Goal: Complete application form: Complete application form

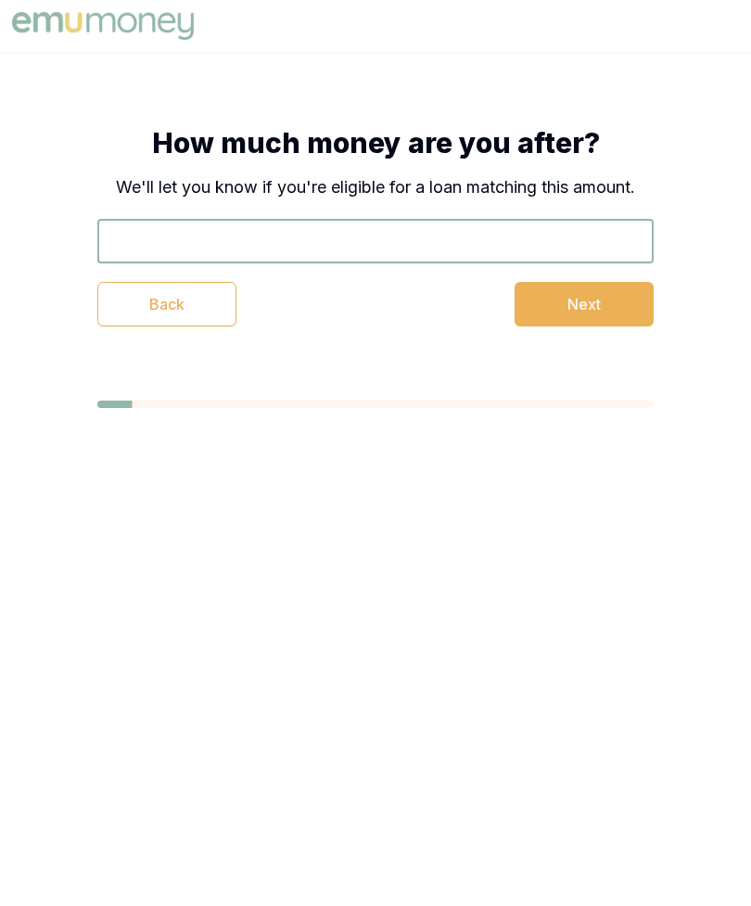
click at [497, 225] on input "text" at bounding box center [375, 241] width 556 height 44
type input "$5,000"
click at [598, 282] on button "Next" at bounding box center [583, 304] width 139 height 44
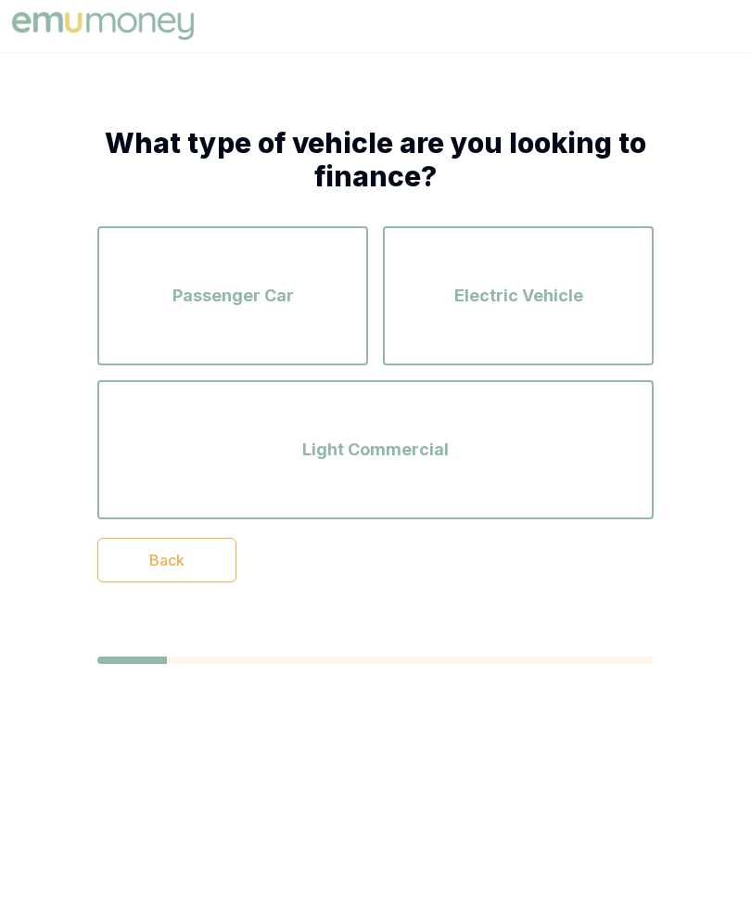
click at [272, 293] on span "Passenger Car" at bounding box center [232, 296] width 121 height 26
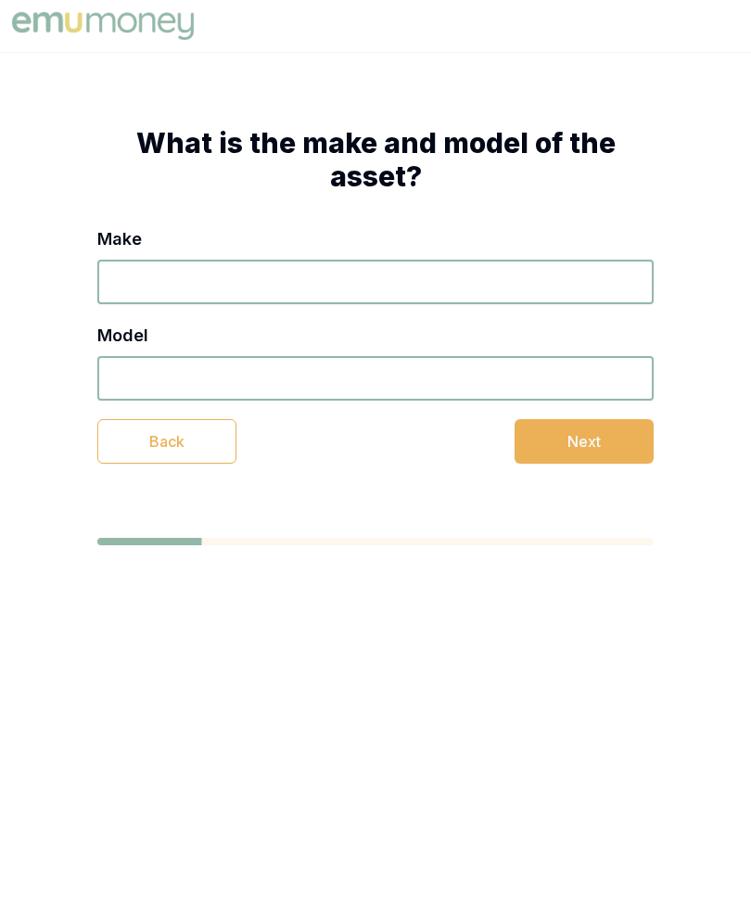
click at [431, 256] on div "Make" at bounding box center [375, 265] width 556 height 78
click at [501, 294] on input "Make" at bounding box center [375, 282] width 556 height 44
type input "Toyota [PERSON_NAME]"
click at [399, 362] on input "Model" at bounding box center [375, 378] width 556 height 44
type input "2008"
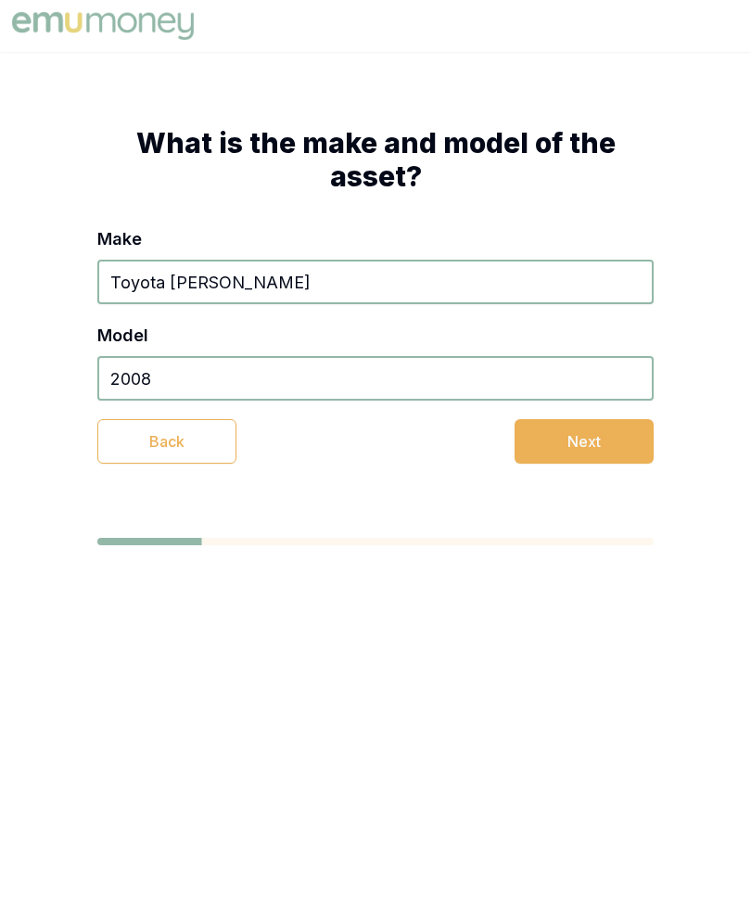
click at [602, 439] on button "Next" at bounding box center [583, 441] width 139 height 44
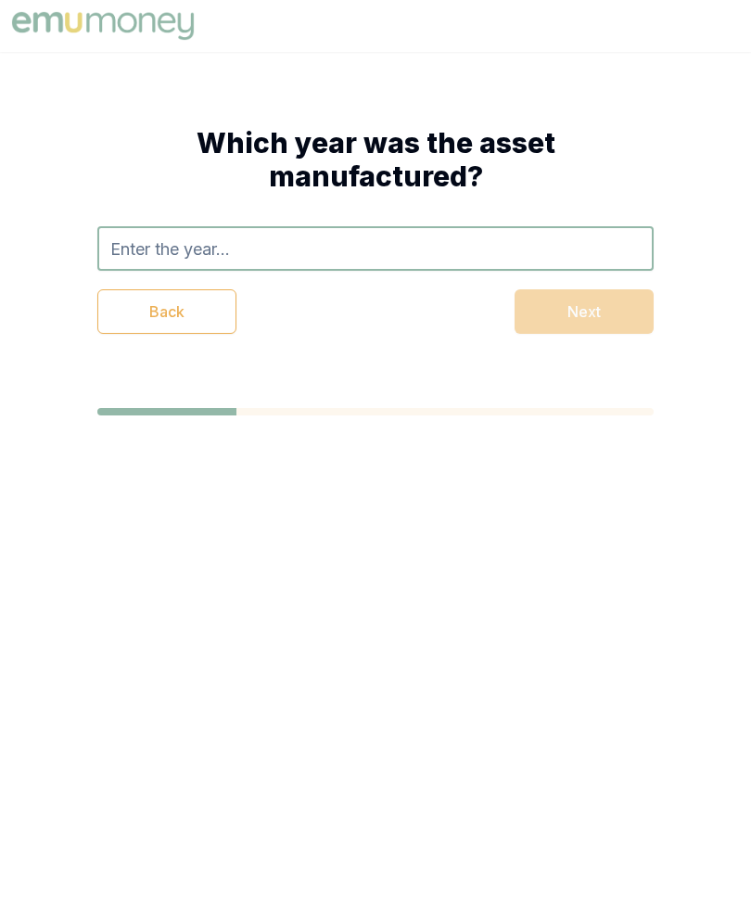
click at [478, 226] on input "text" at bounding box center [375, 248] width 556 height 44
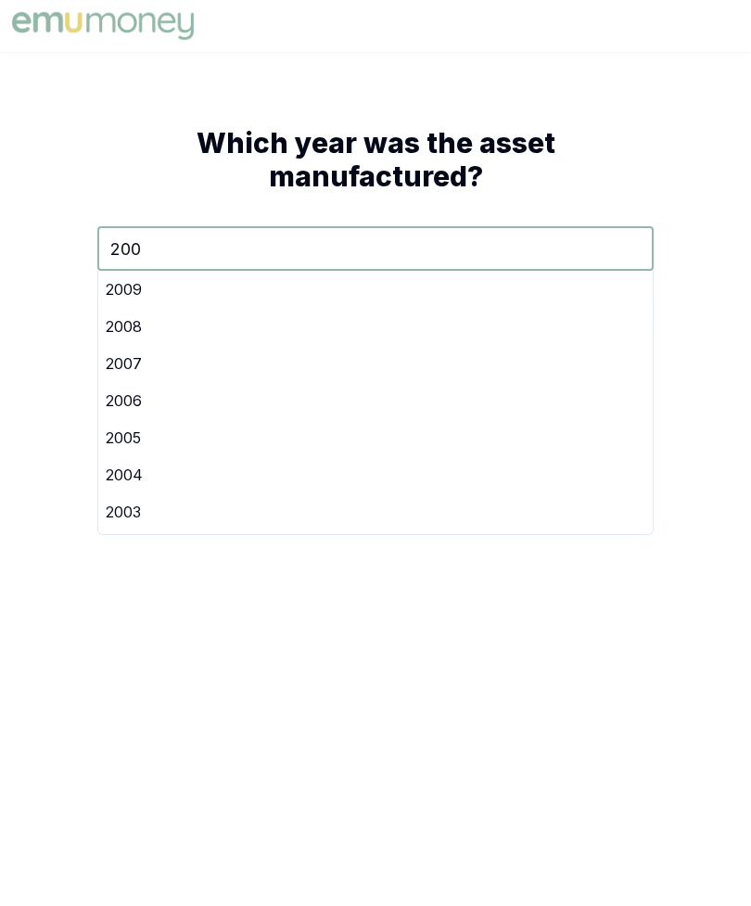
type input "2008"
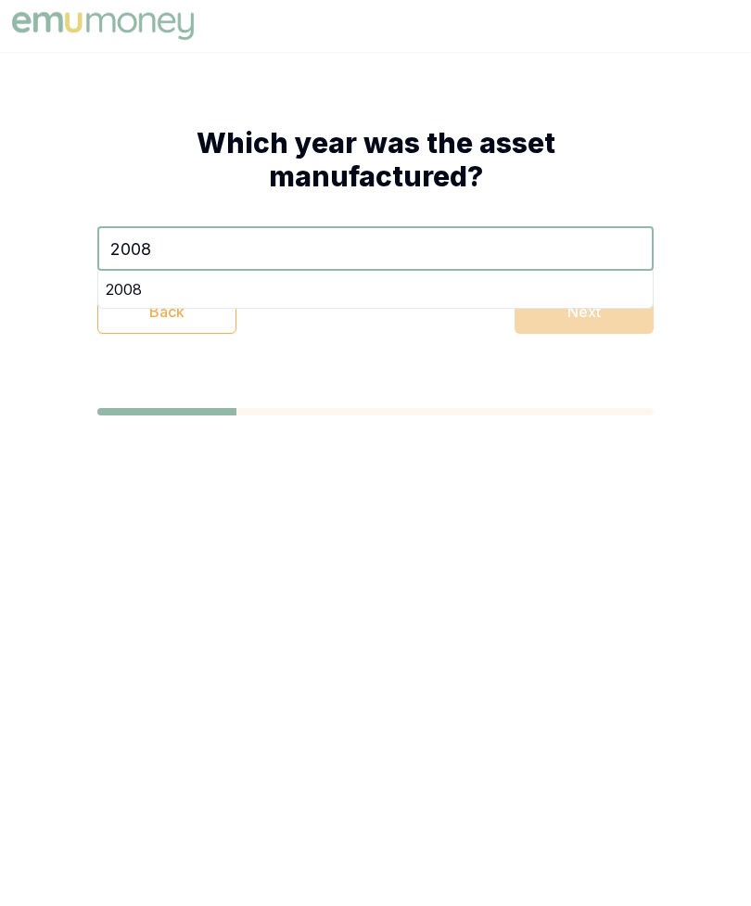
click at [481, 292] on div "2008" at bounding box center [375, 289] width 554 height 37
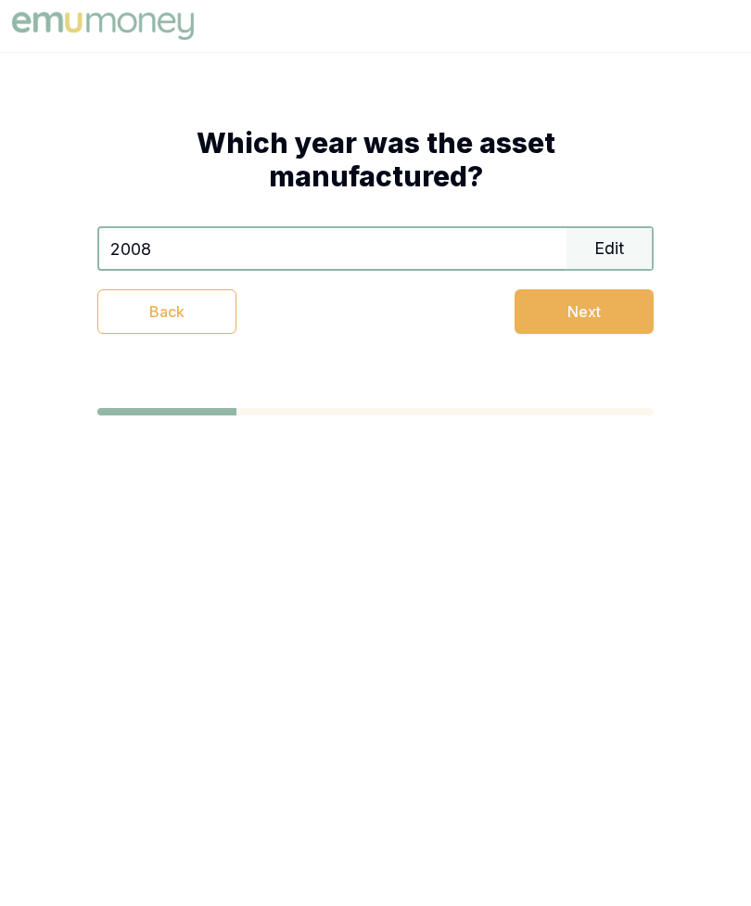
click at [611, 308] on button "Next" at bounding box center [583, 311] width 139 height 44
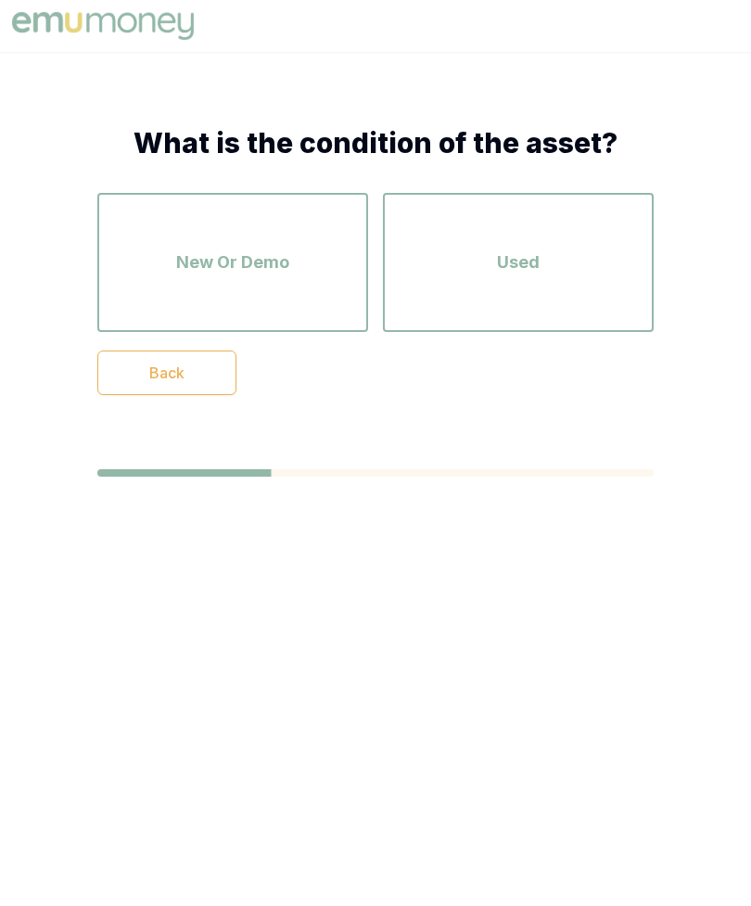
click at [562, 268] on div "Used" at bounding box center [517, 262] width 237 height 106
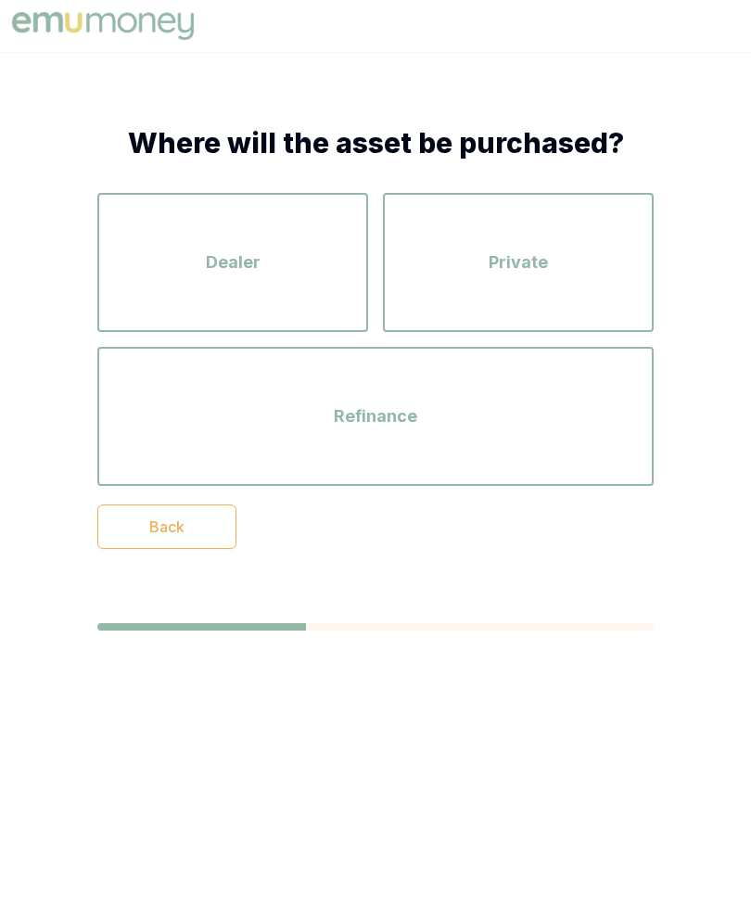
click at [579, 241] on div "Private" at bounding box center [517, 262] width 237 height 106
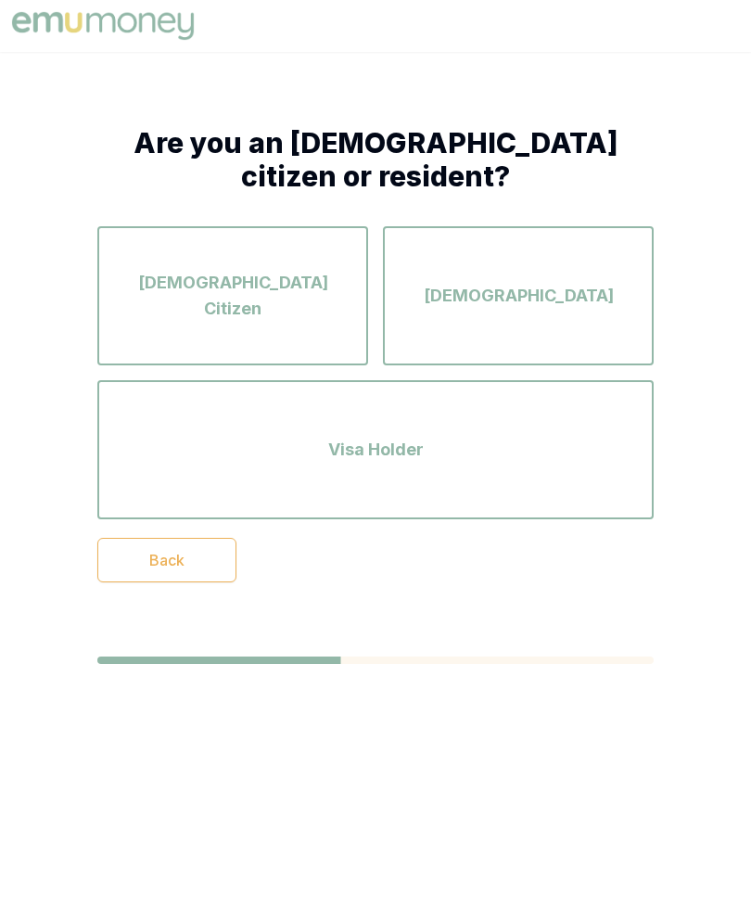
click at [302, 294] on span "[DEMOGRAPHIC_DATA] Citizen" at bounding box center [232, 296] width 237 height 52
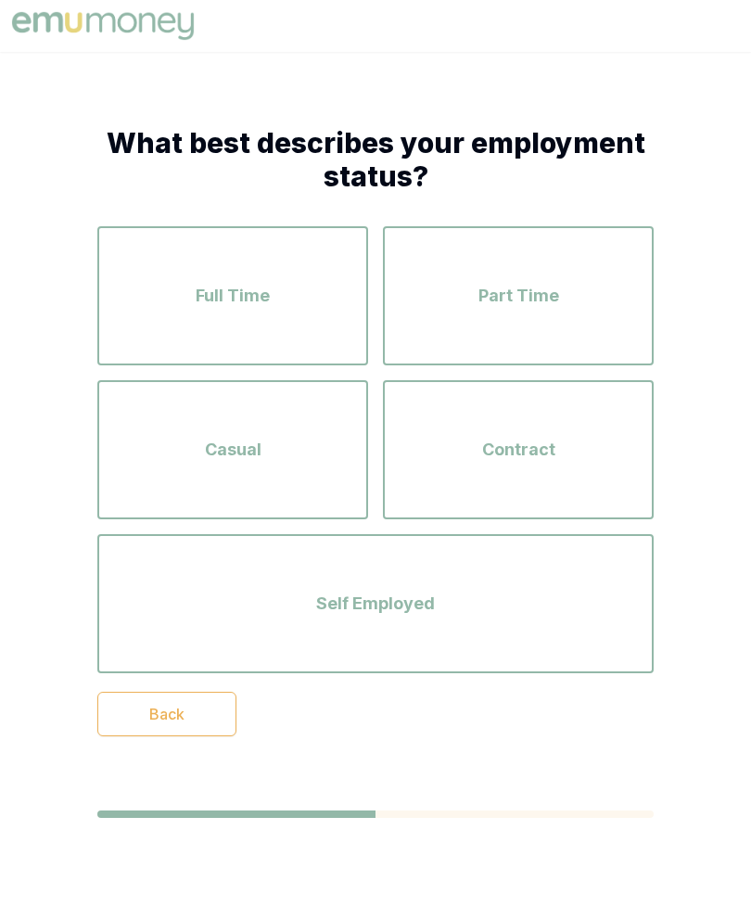
click at [605, 621] on div "Self Employed" at bounding box center [375, 604] width 523 height 106
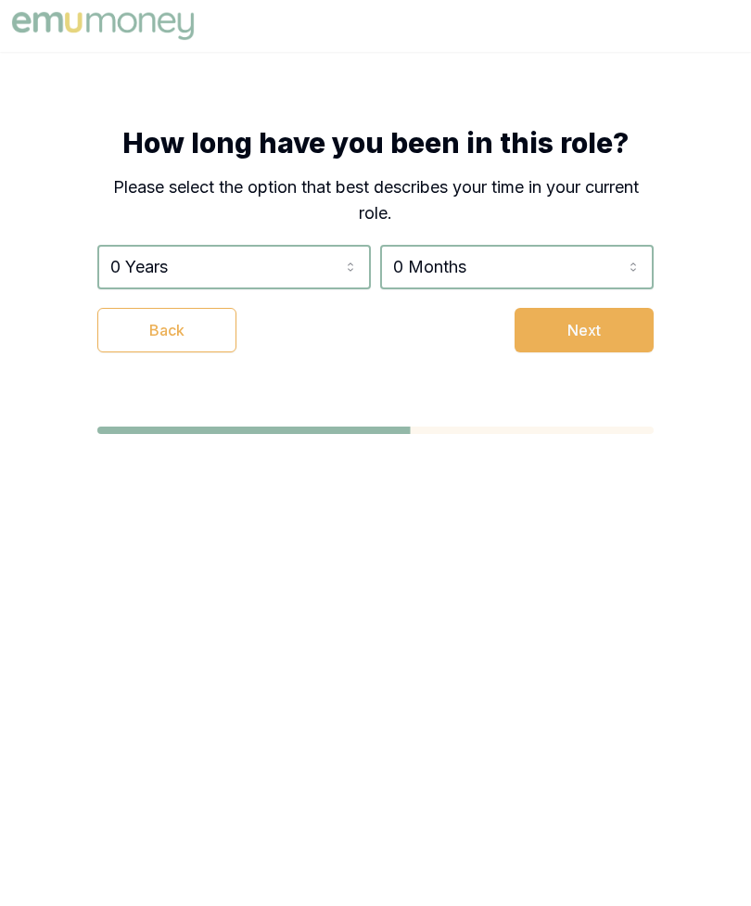
click at [356, 245] on html "How long have you been in this role? Please select the option that best describ…" at bounding box center [375, 453] width 751 height 906
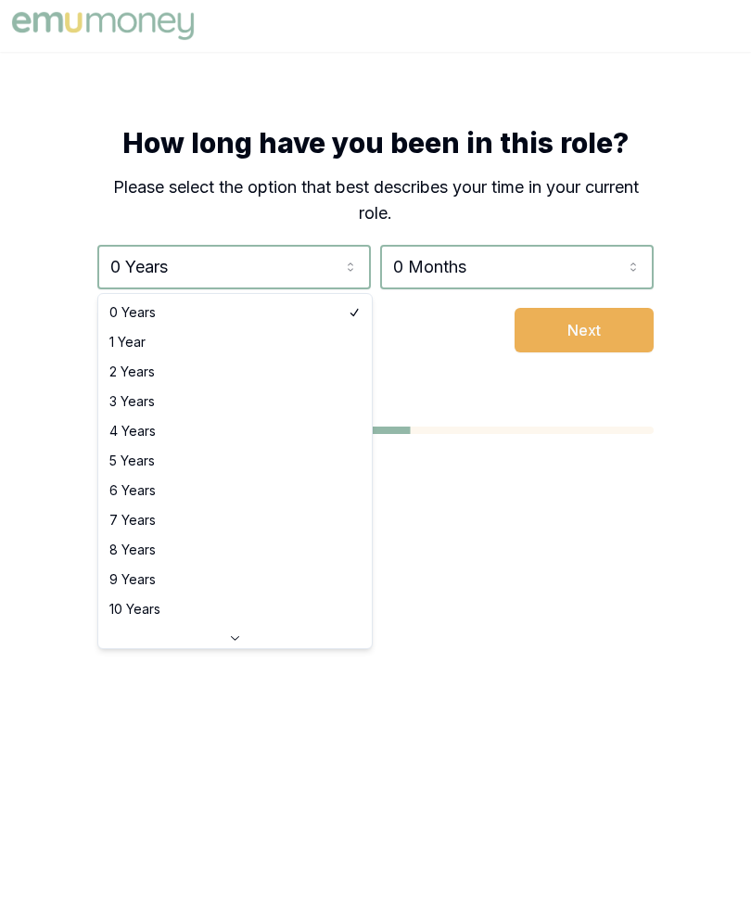
select select "1"
click at [347, 336] on div "Back Next" at bounding box center [375, 330] width 556 height 44
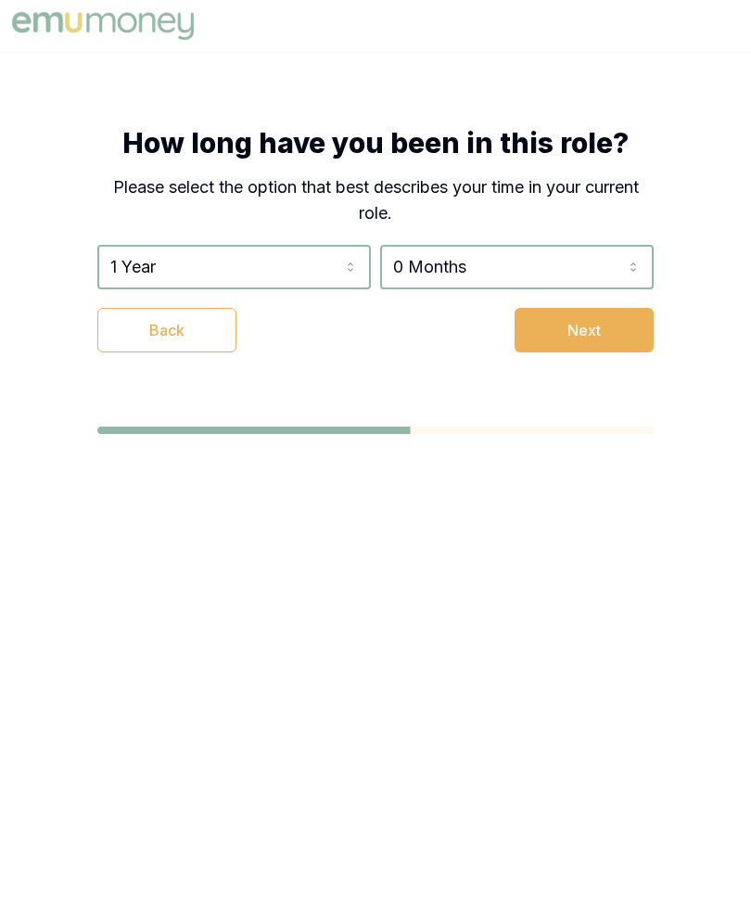
click at [603, 335] on button "Next" at bounding box center [583, 330] width 139 height 44
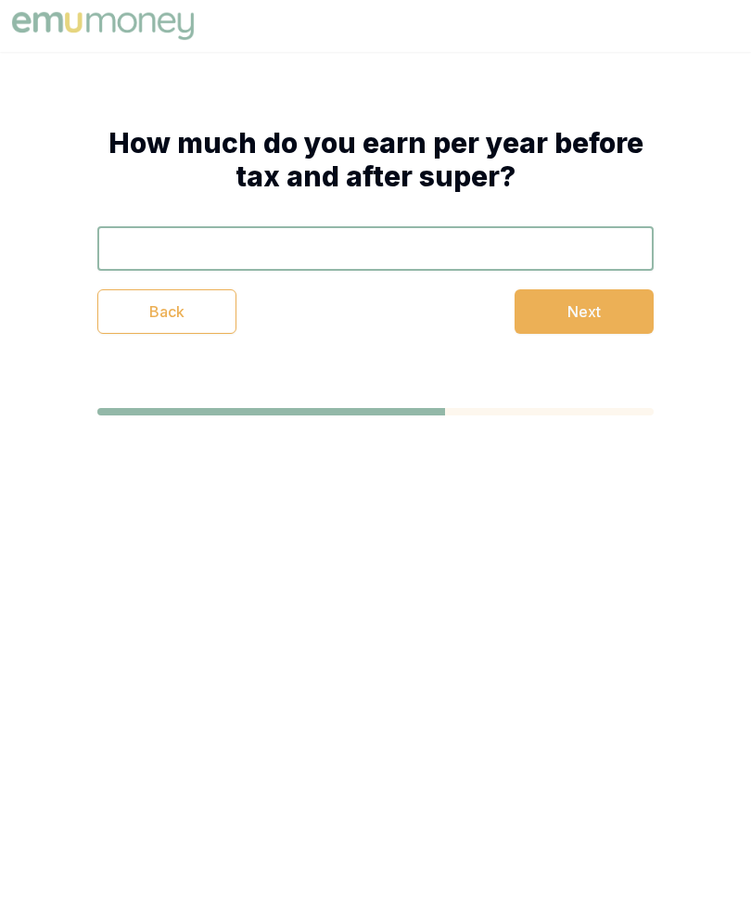
click at [505, 233] on input "text" at bounding box center [375, 248] width 556 height 44
click at [642, 270] on input "$13,000" at bounding box center [375, 248] width 556 height 44
click at [645, 273] on div "$13,000 Back Next" at bounding box center [375, 280] width 556 height 108
click at [552, 309] on button "Next" at bounding box center [583, 311] width 139 height 44
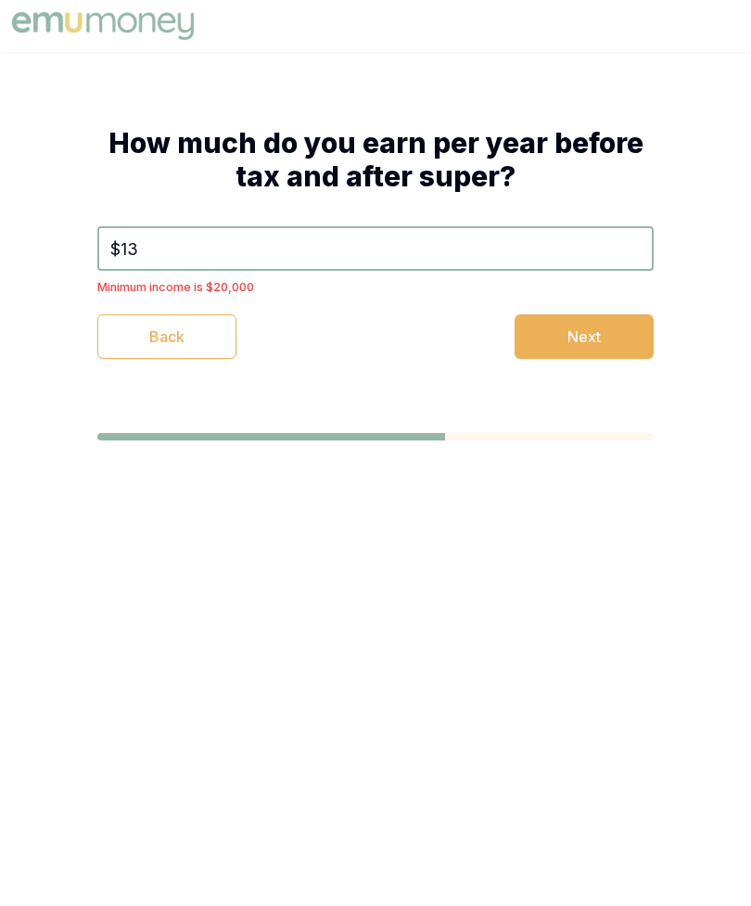
type input "$1"
type input "$20,000"
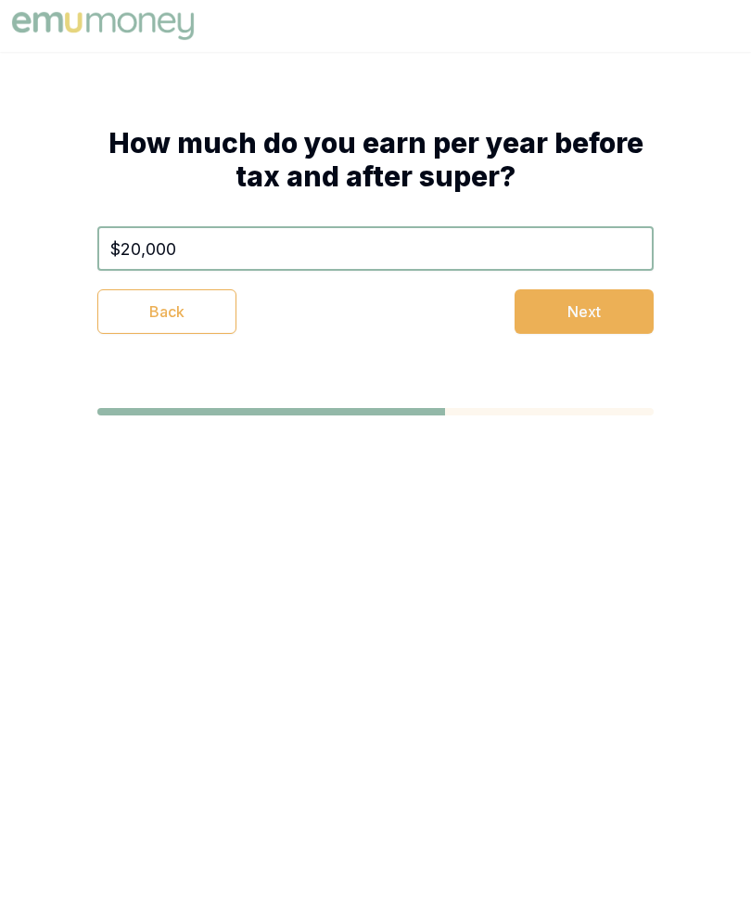
click at [564, 307] on button "Next" at bounding box center [583, 311] width 139 height 44
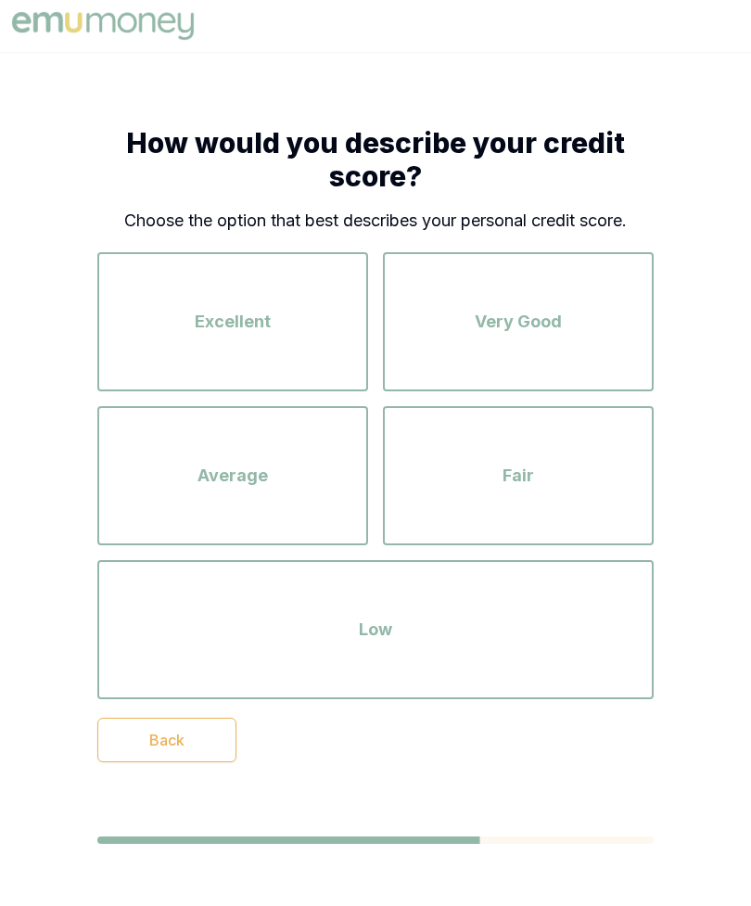
click at [289, 634] on div "Low" at bounding box center [375, 630] width 523 height 106
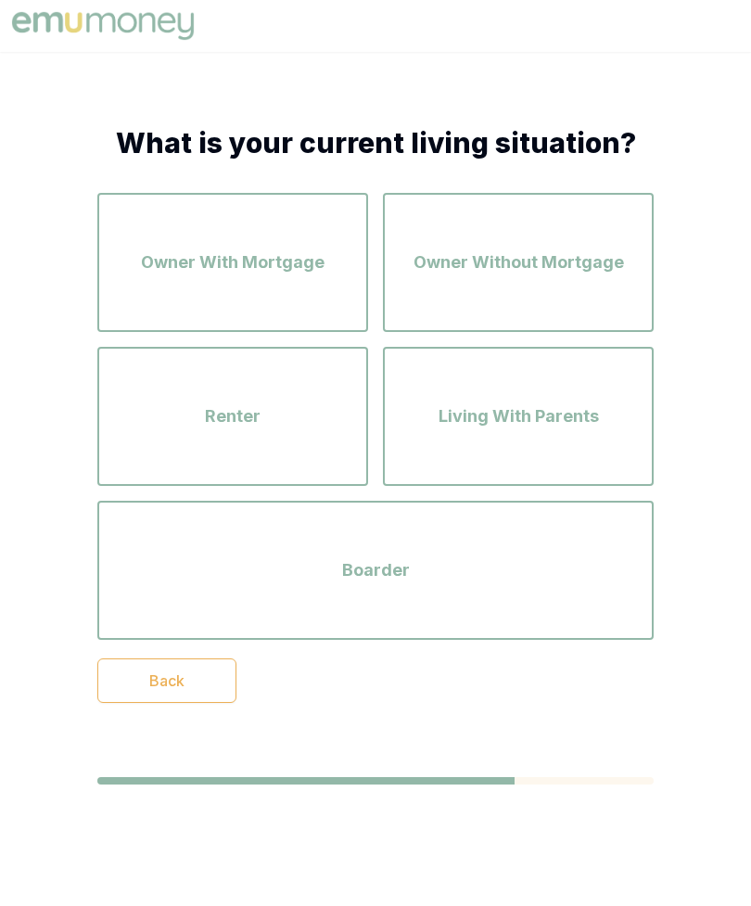
click at [248, 414] on span "Renter" at bounding box center [233, 416] width 56 height 26
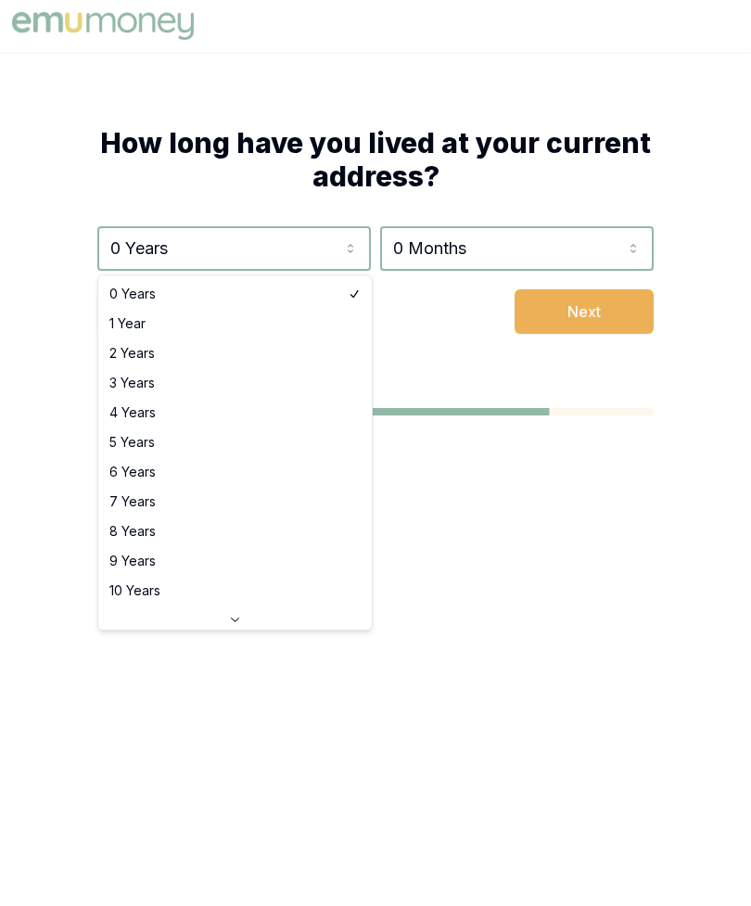
click at [145, 399] on div "How long have you lived at your current address? 0 Years 0 Years 1 Year 2 Years…" at bounding box center [375, 230] width 704 height 356
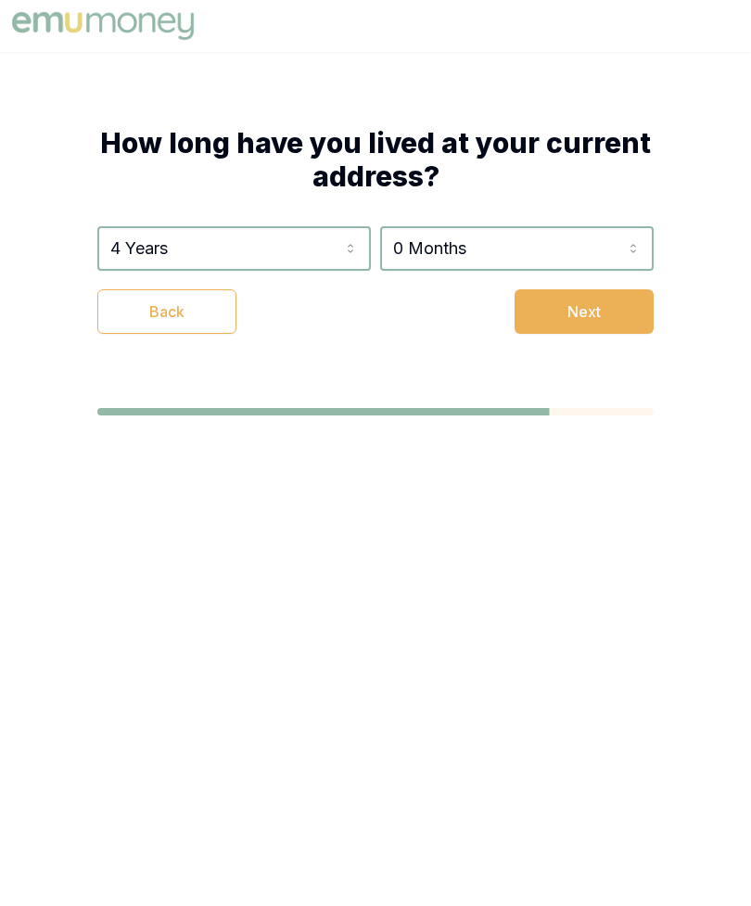
click at [351, 228] on html "How long have you lived at your current address? 4 Years 0 Years 1 Year 2 Years…" at bounding box center [375, 453] width 751 height 906
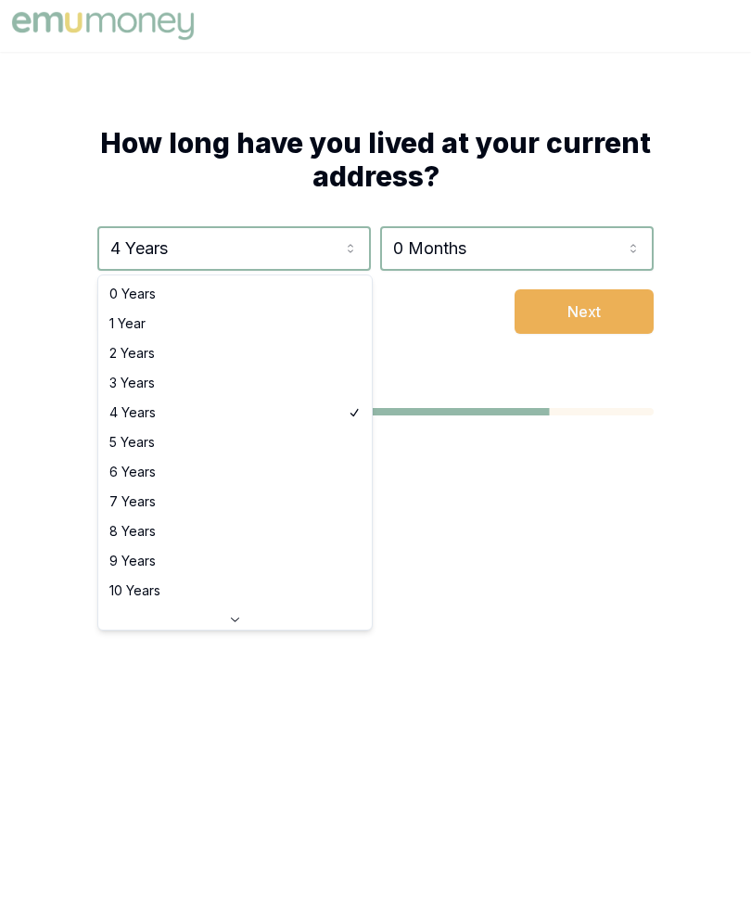
select select "3"
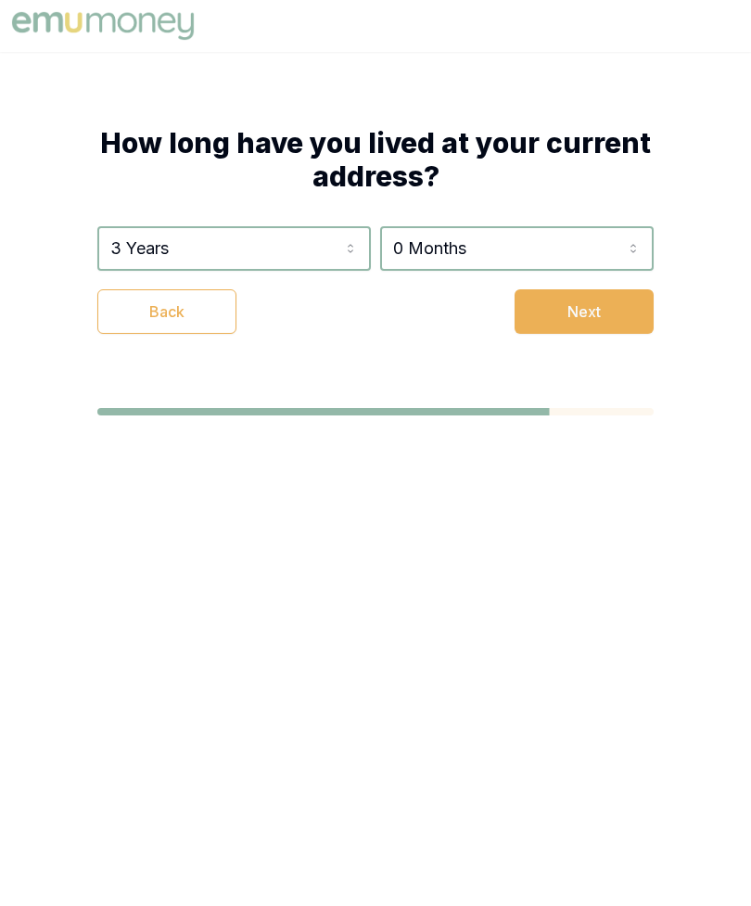
click at [169, 371] on div "How long have you lived at your current address? 3 Years 0 Years 1 Year 2 Years…" at bounding box center [375, 230] width 704 height 356
click at [570, 291] on button "Next" at bounding box center [583, 311] width 139 height 44
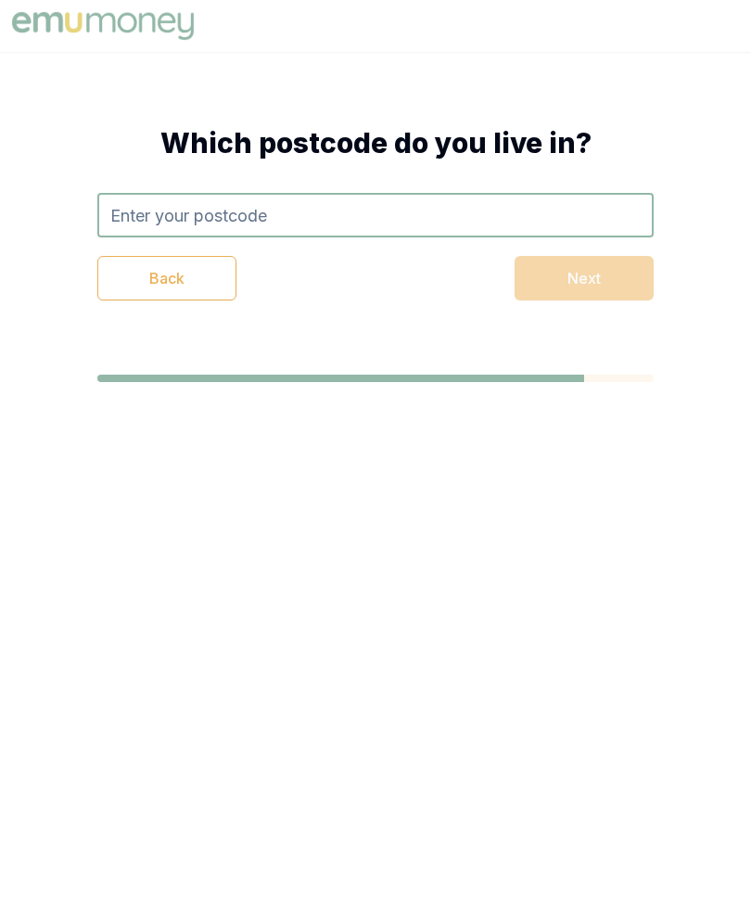
click at [300, 208] on input "text" at bounding box center [375, 215] width 556 height 44
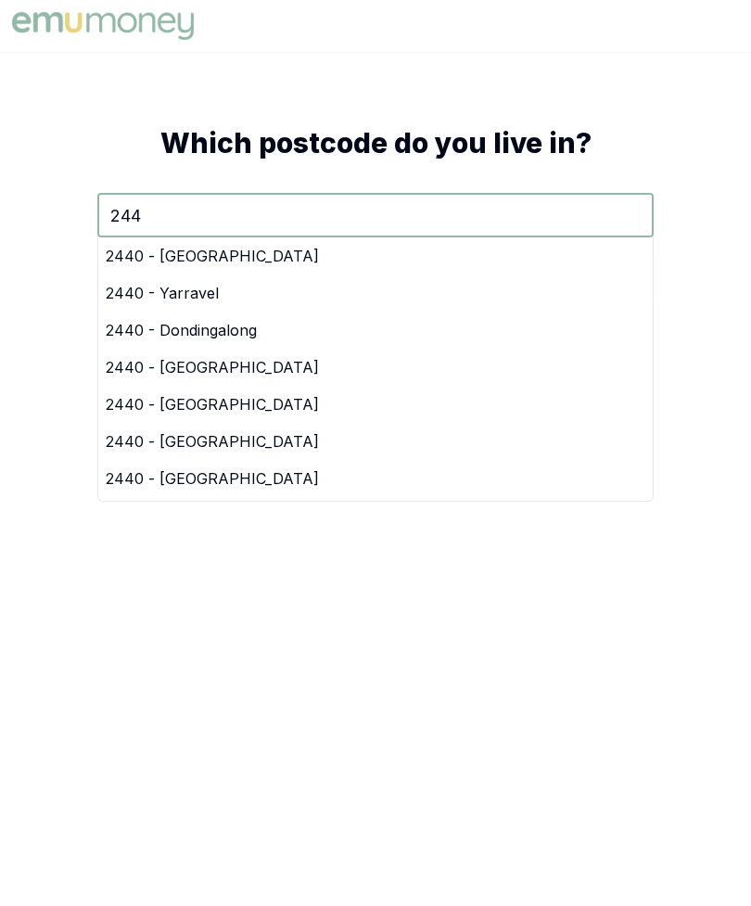
type input "2440"
click at [245, 257] on div "2440 - [GEOGRAPHIC_DATA]" at bounding box center [375, 255] width 554 height 37
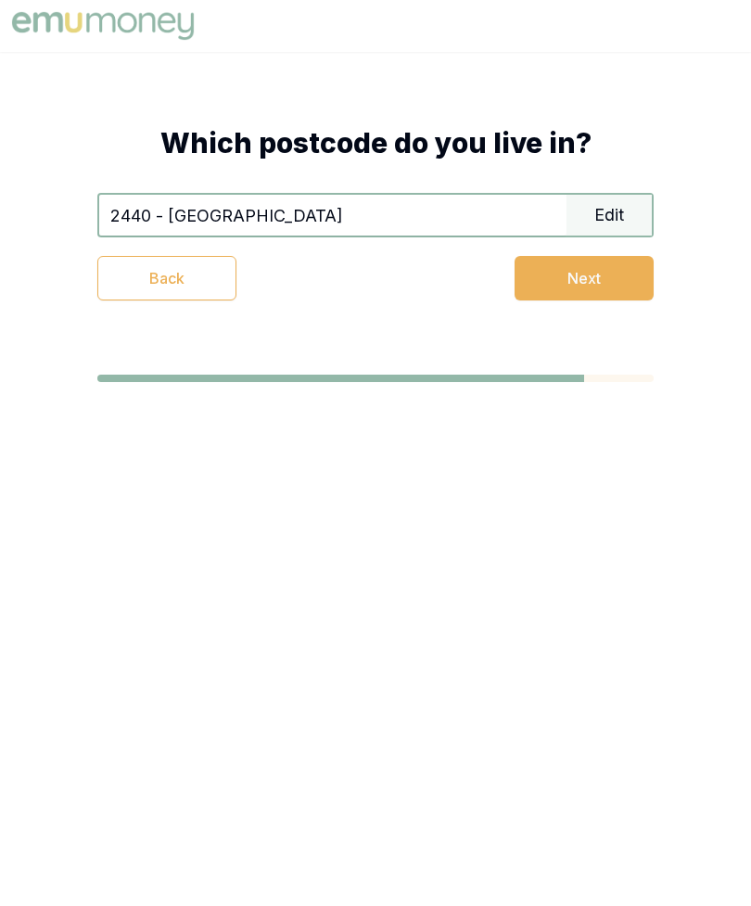
click at [558, 272] on button "Next" at bounding box center [583, 278] width 139 height 44
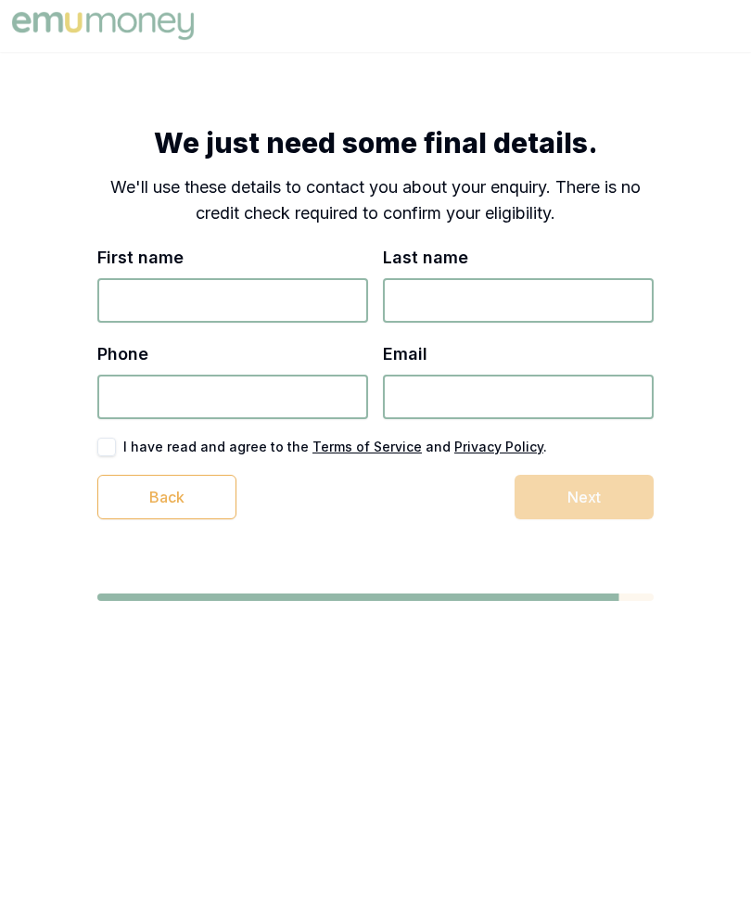
click at [136, 296] on input "First name" at bounding box center [232, 300] width 271 height 44
type input "[PERSON_NAME]"
click at [475, 292] on input "Last name" at bounding box center [518, 300] width 271 height 44
type input "[PERSON_NAME]"
click at [268, 383] on input "Phone" at bounding box center [232, 396] width 271 height 44
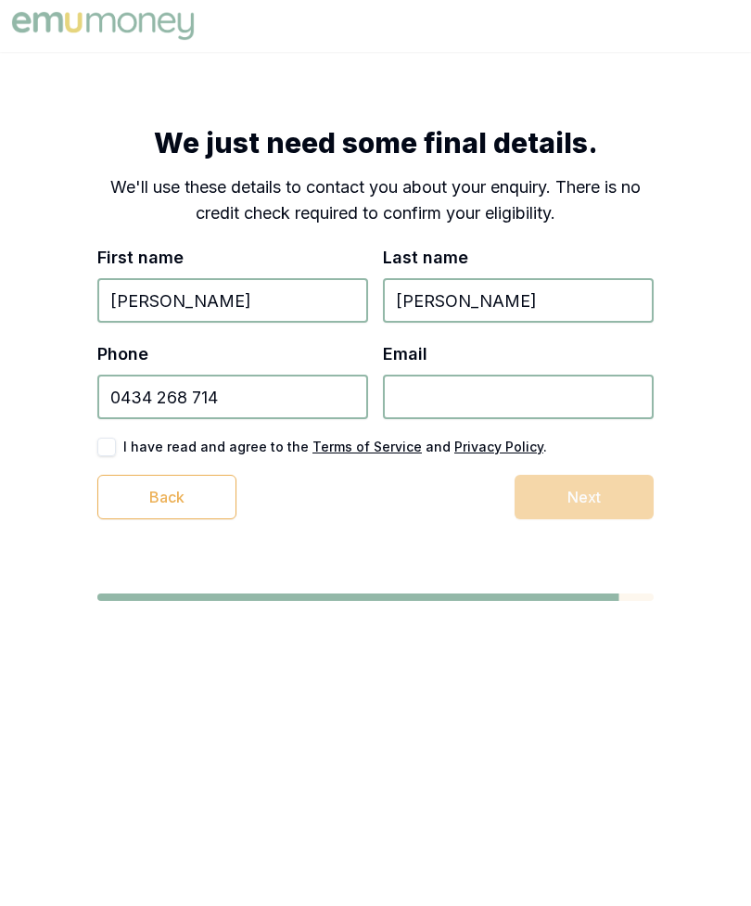
type input "0434 268 714"
click at [500, 392] on input "Email" at bounding box center [518, 396] width 271 height 44
type input "[EMAIL_ADDRESS][DOMAIN_NAME]"
click at [115, 450] on button "button" at bounding box center [106, 446] width 19 height 19
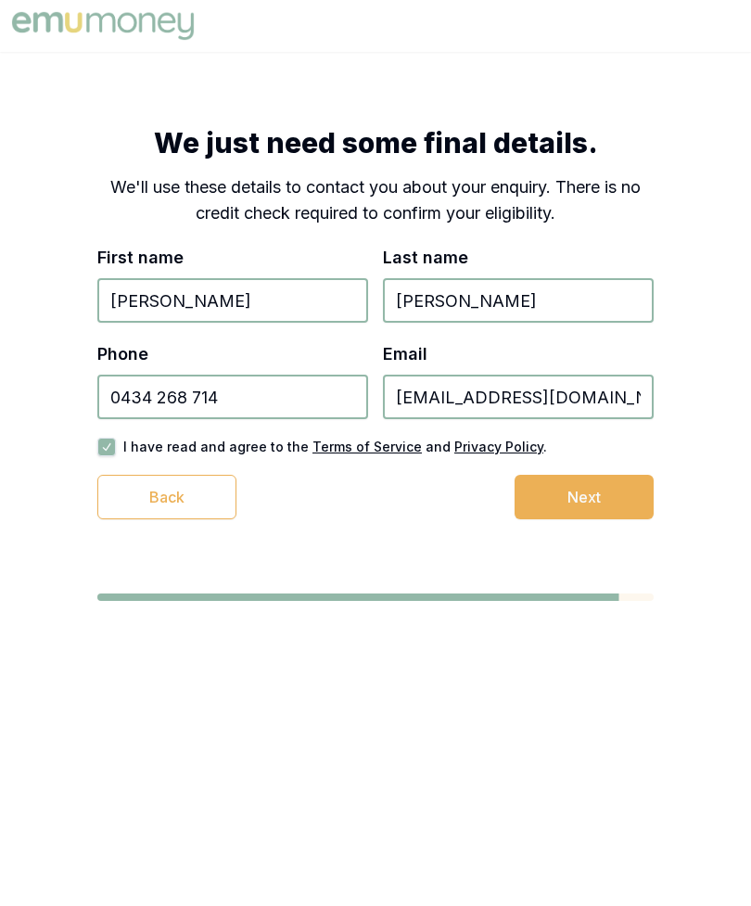
click at [571, 486] on button "Next" at bounding box center [583, 497] width 139 height 44
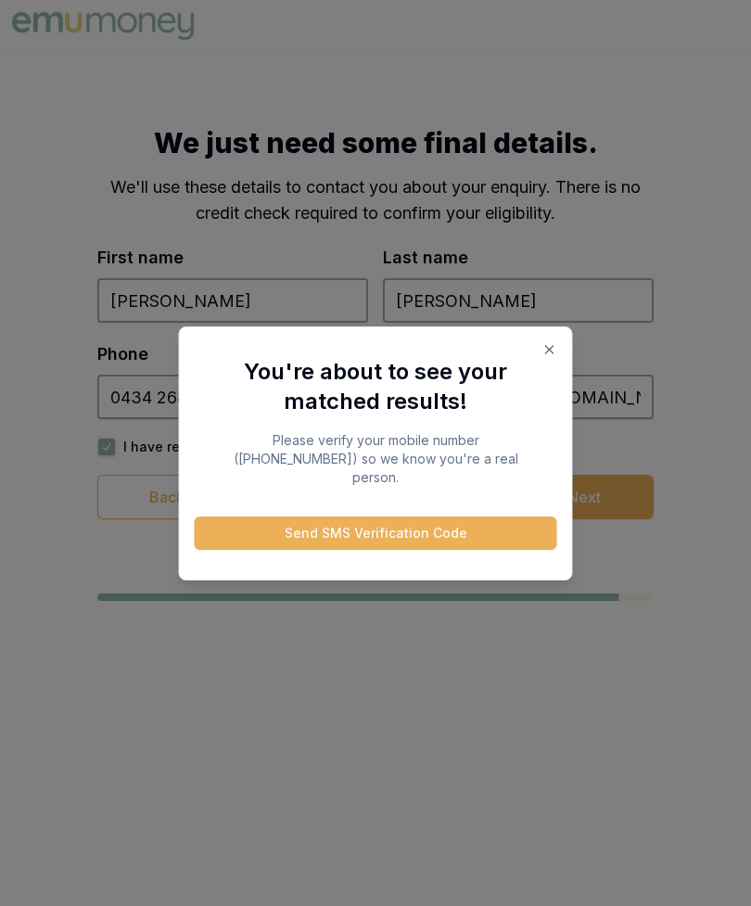
click at [552, 357] on icon "button" at bounding box center [549, 349] width 15 height 15
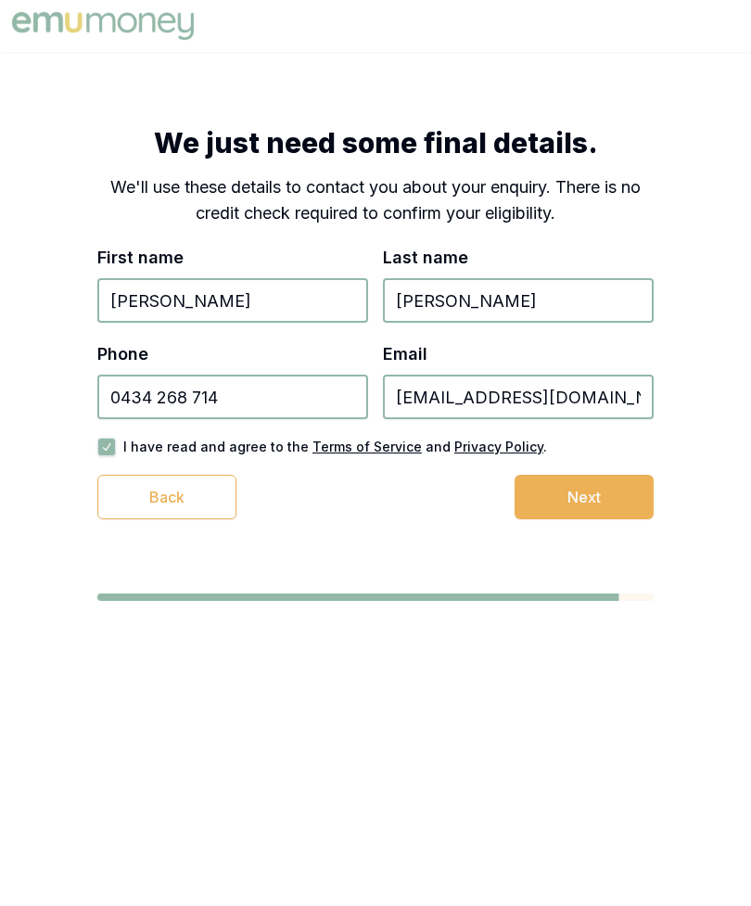
click at [599, 516] on button "Next" at bounding box center [583, 497] width 139 height 44
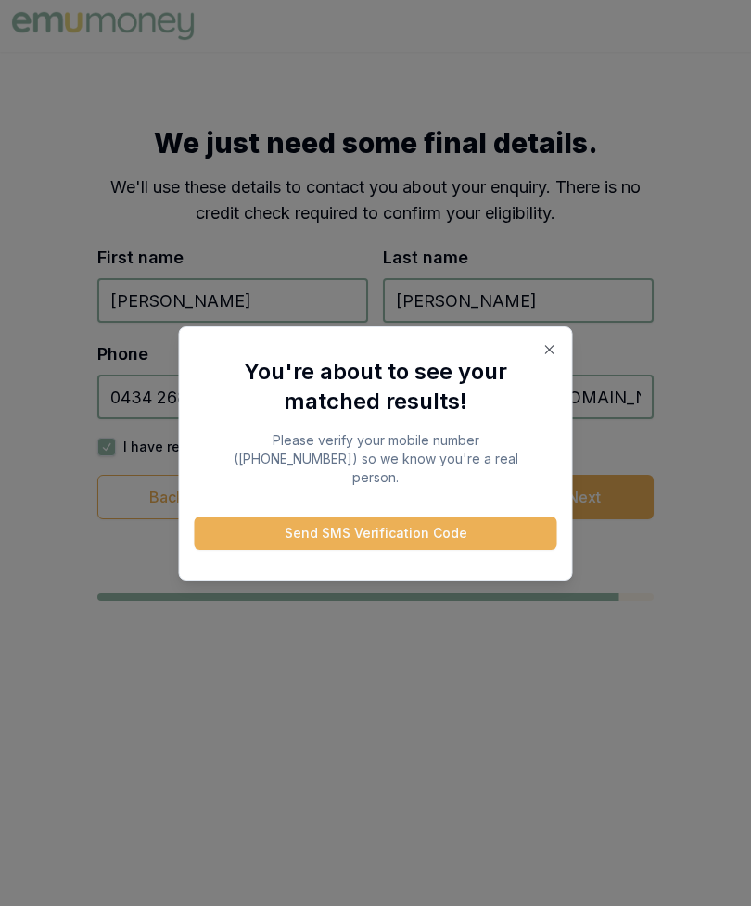
click at [489, 520] on button "Send SMS Verification Code" at bounding box center [376, 532] width 362 height 33
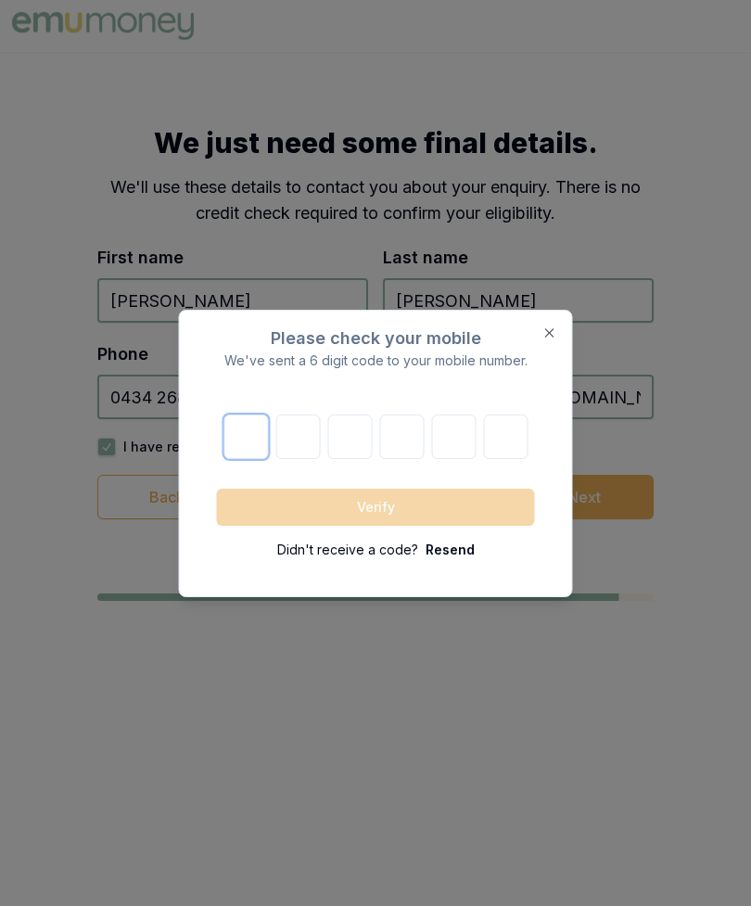
click at [233, 414] on input "number" at bounding box center [245, 436] width 44 height 44
type input "5"
type input "6"
type input "7"
type input "0"
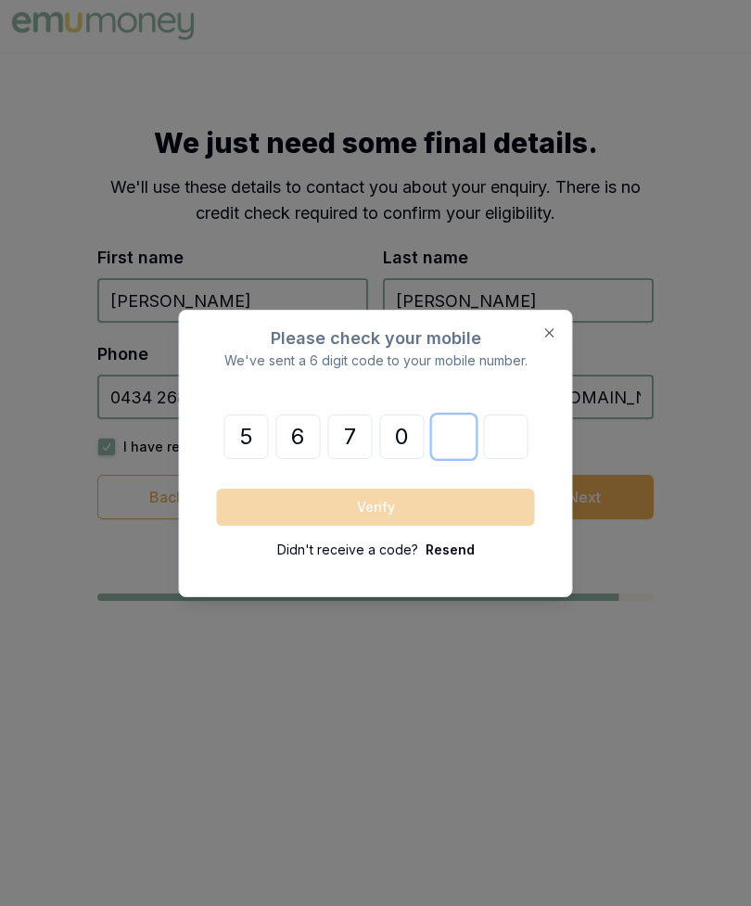
type input "2"
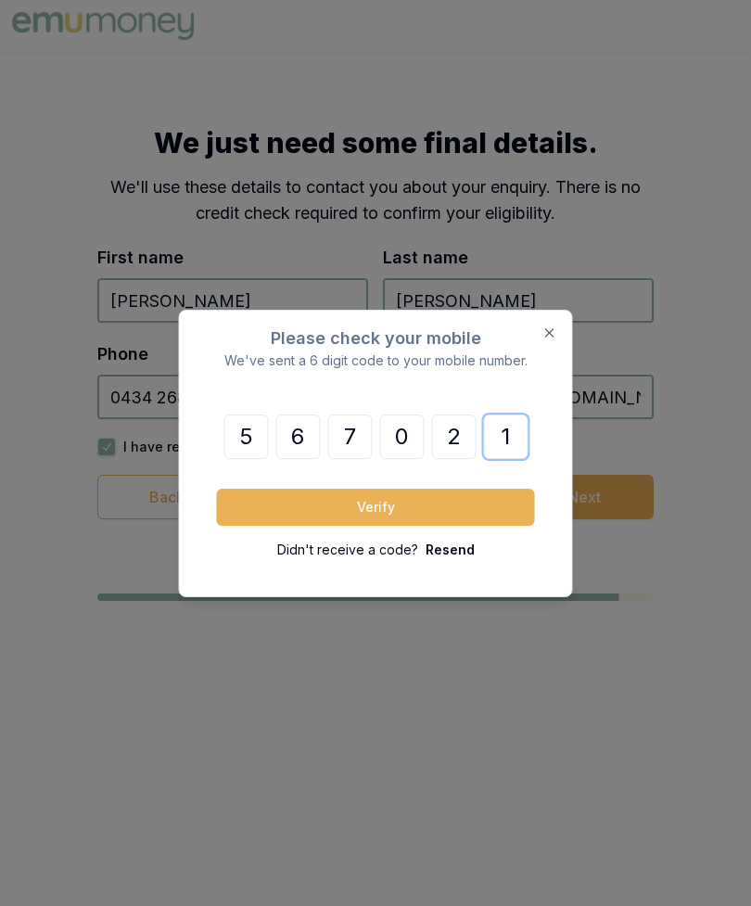
type input "1"
click at [286, 496] on button "Verify" at bounding box center [376, 506] width 318 height 37
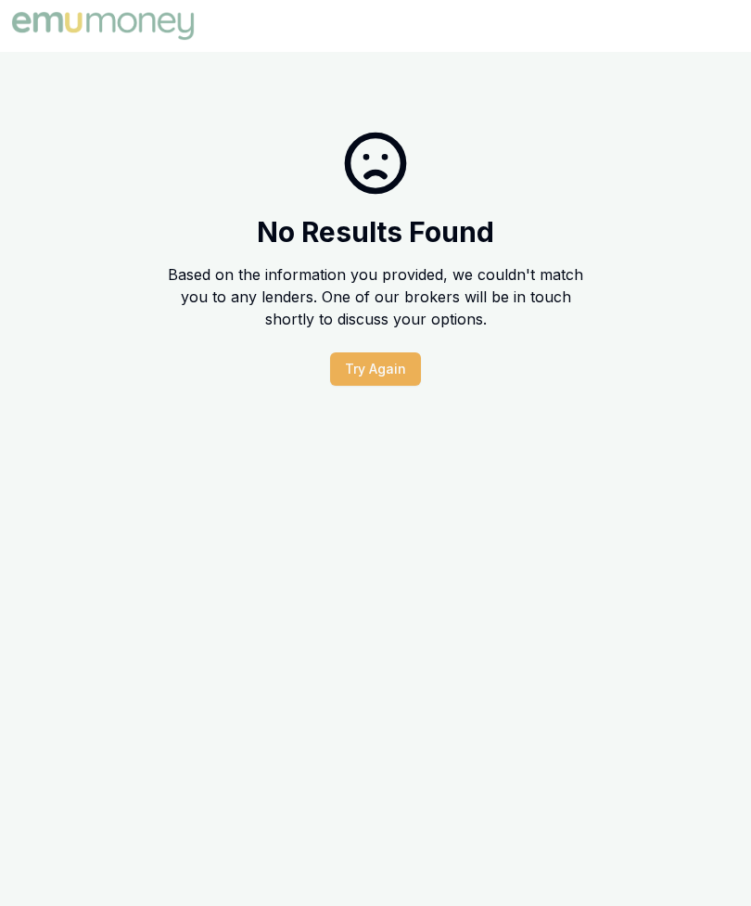
click at [350, 353] on button "Try Again" at bounding box center [375, 368] width 91 height 33
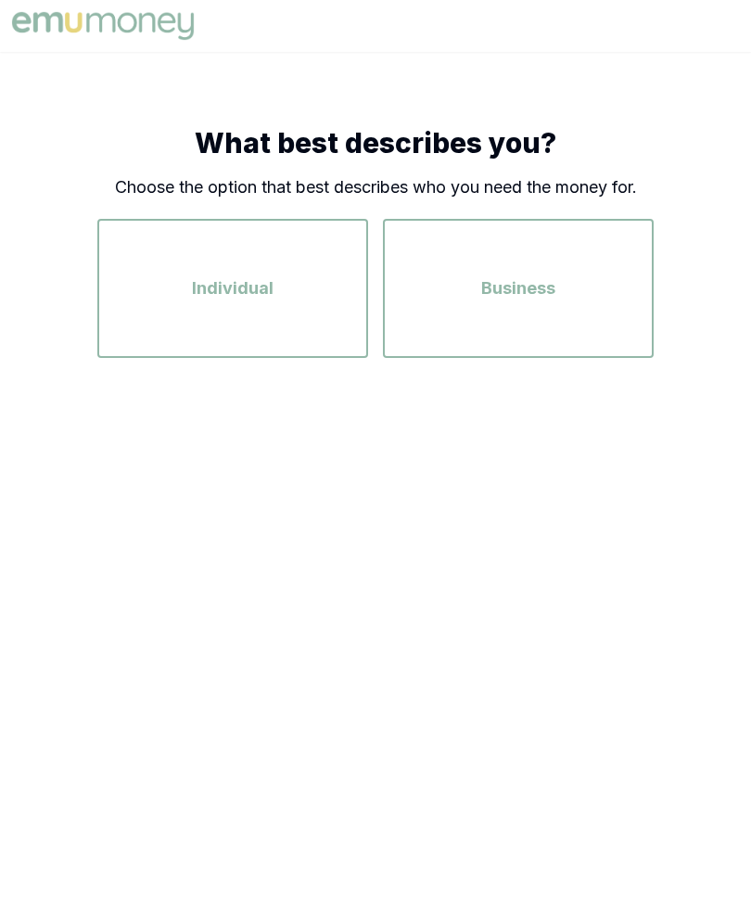
click at [162, 298] on div "Individual" at bounding box center [232, 288] width 237 height 106
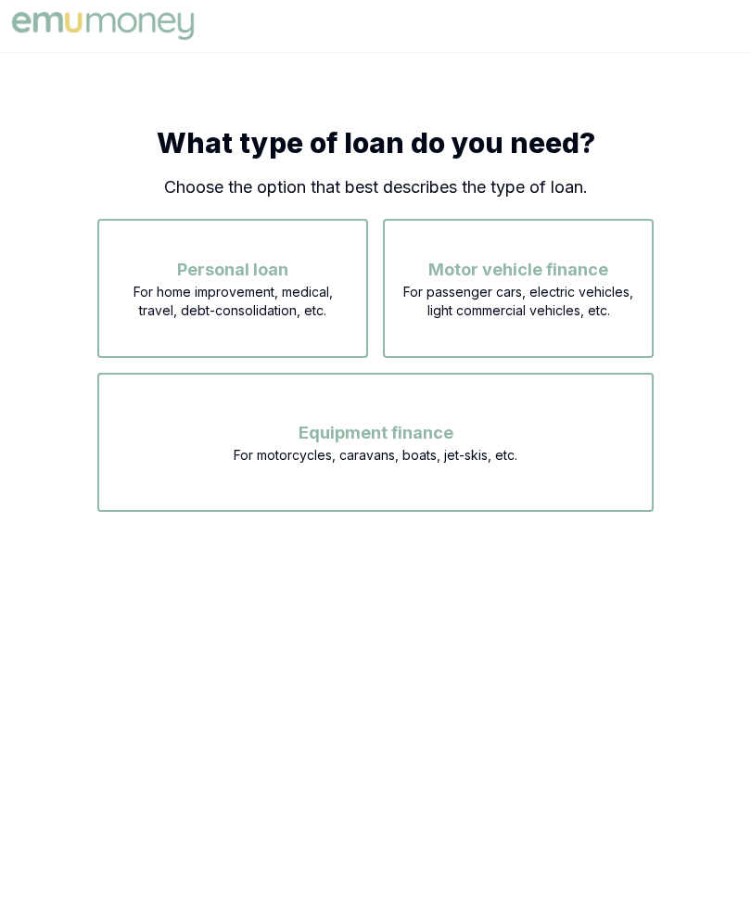
click at [221, 303] on span "For home improvement, medical, travel, debt-consolidation, etc." at bounding box center [232, 301] width 237 height 37
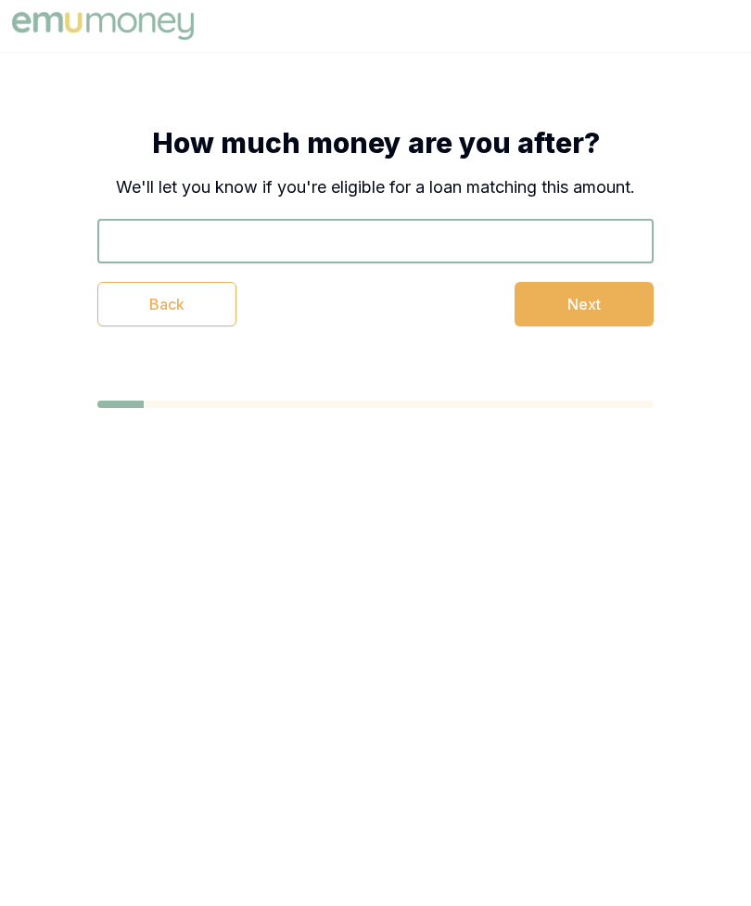
click at [274, 247] on input "text" at bounding box center [375, 241] width 556 height 44
type input "$5,000"
click at [542, 260] on input "$5,000" at bounding box center [375, 241] width 556 height 44
click at [549, 310] on button "Next" at bounding box center [583, 304] width 139 height 44
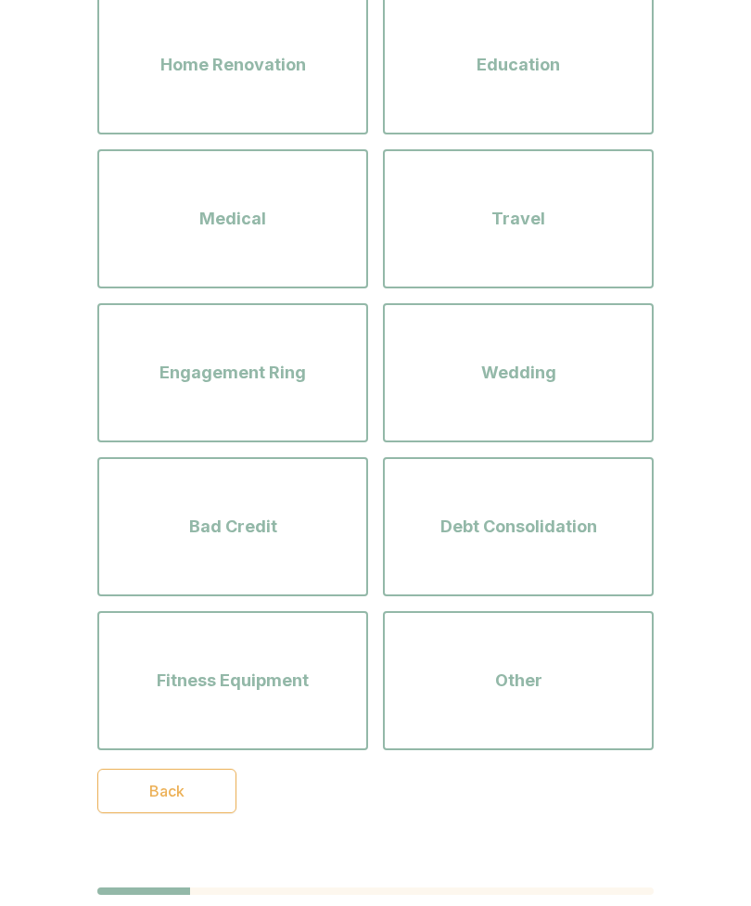
scroll to position [227, 0]
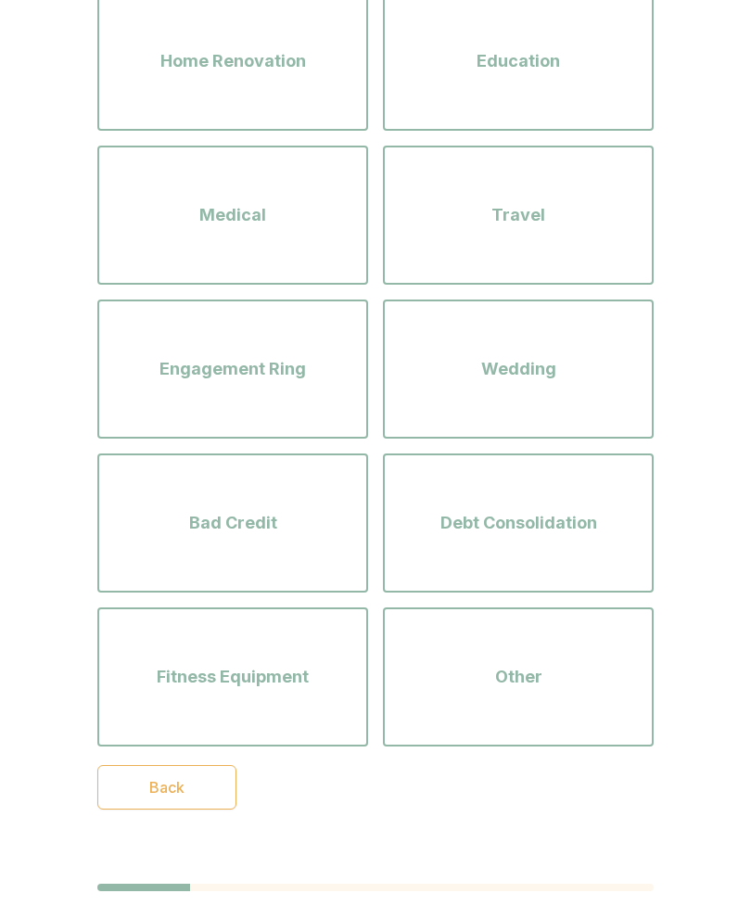
click at [488, 700] on div "Other" at bounding box center [517, 677] width 237 height 106
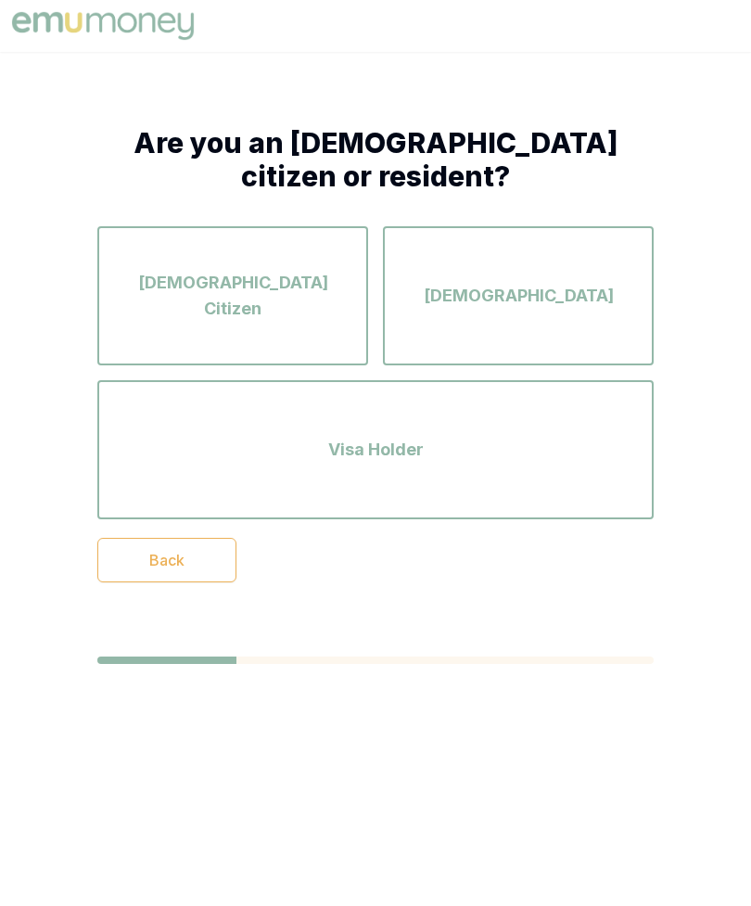
click at [234, 290] on span "[DEMOGRAPHIC_DATA] Citizen" at bounding box center [232, 296] width 237 height 52
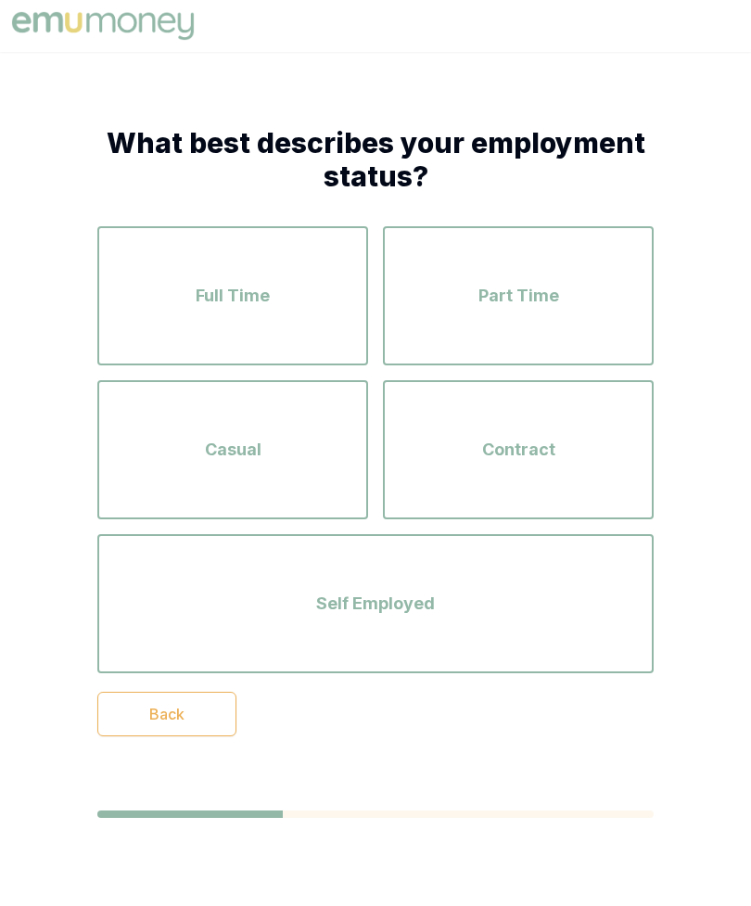
click at [467, 661] on button "Self Employed" at bounding box center [375, 603] width 556 height 139
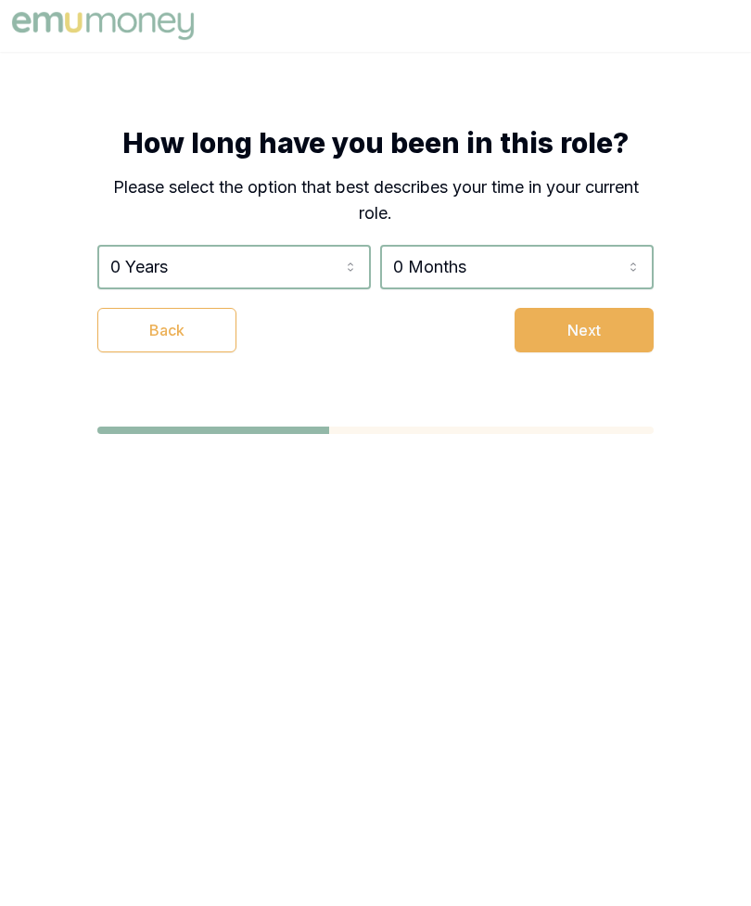
click at [260, 267] on html "How long have you been in this role? Please select the option that best describ…" at bounding box center [375, 453] width 751 height 906
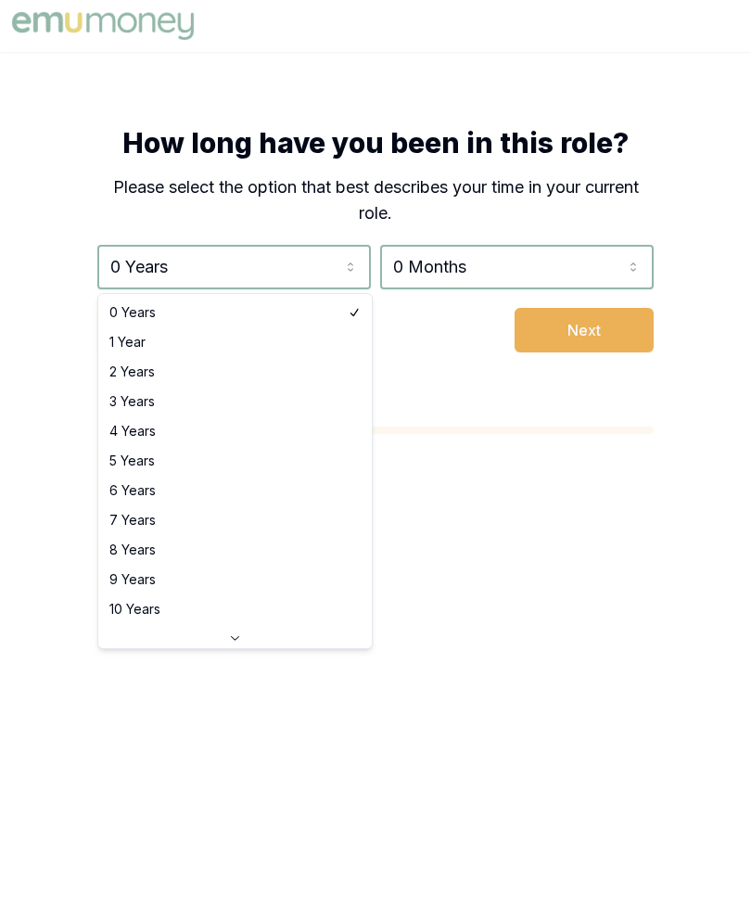
select select "2"
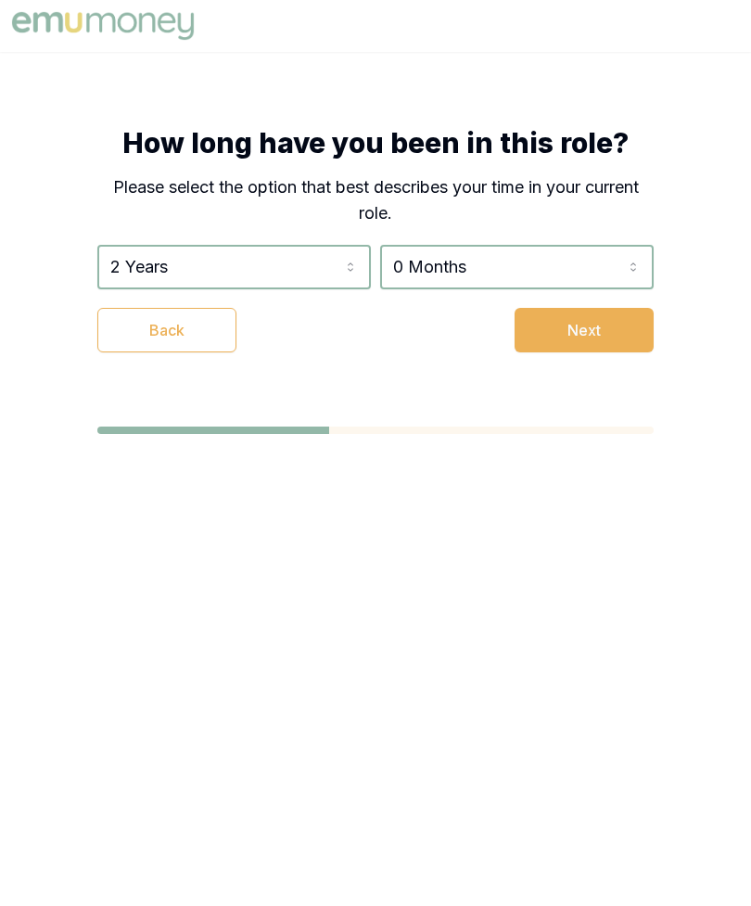
click at [310, 363] on div "How long have you been in this role? Please select the option that best describ…" at bounding box center [375, 239] width 704 height 374
click at [629, 317] on button "Next" at bounding box center [583, 330] width 139 height 44
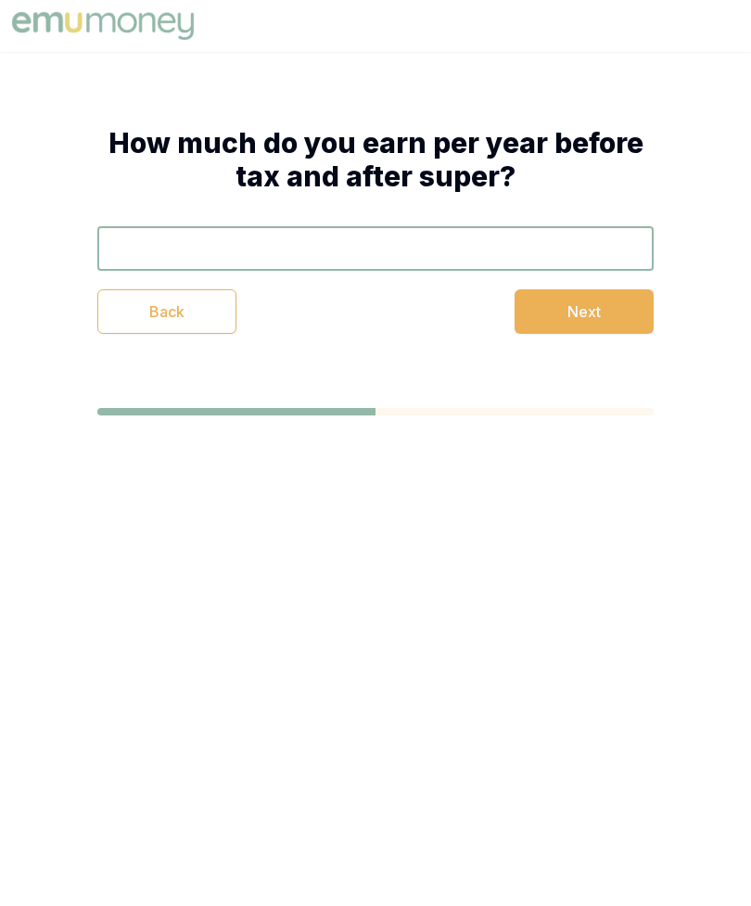
click at [387, 269] on input "text" at bounding box center [375, 248] width 556 height 44
type input "$2"
type input "$0"
type input "$2"
type input "$123,000"
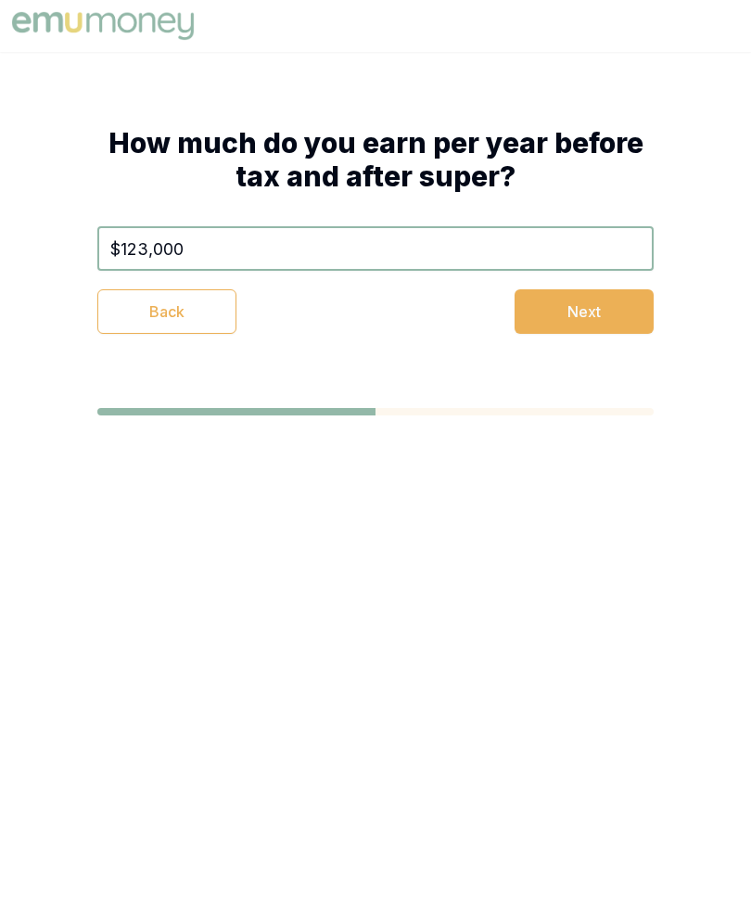
click at [555, 313] on button "Next" at bounding box center [583, 311] width 139 height 44
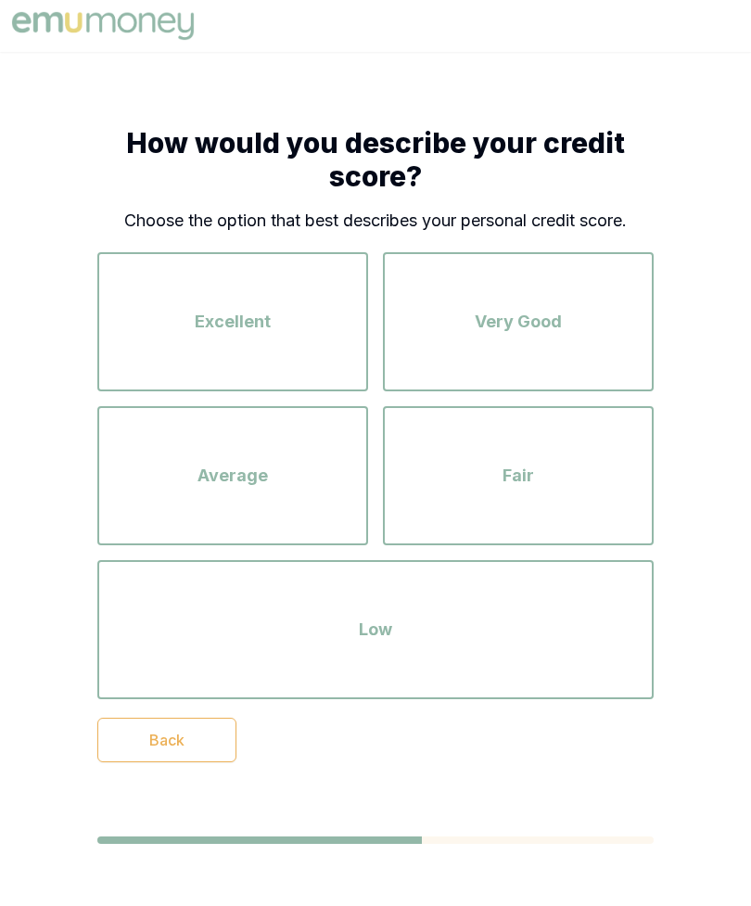
click at [437, 660] on div "Low" at bounding box center [375, 630] width 523 height 106
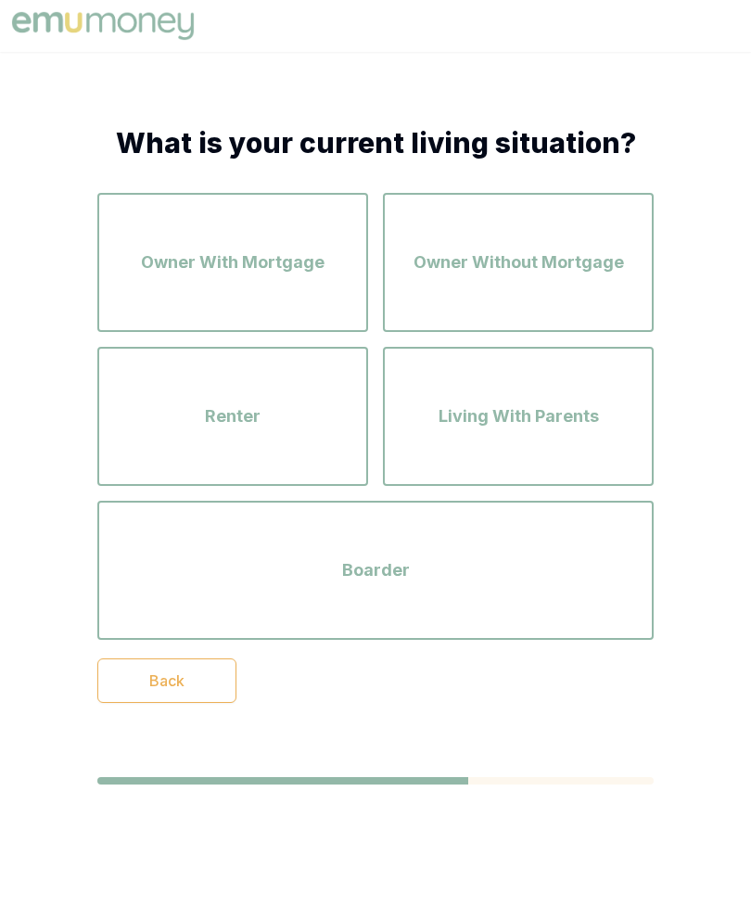
click at [248, 433] on div "Renter" at bounding box center [232, 416] width 237 height 106
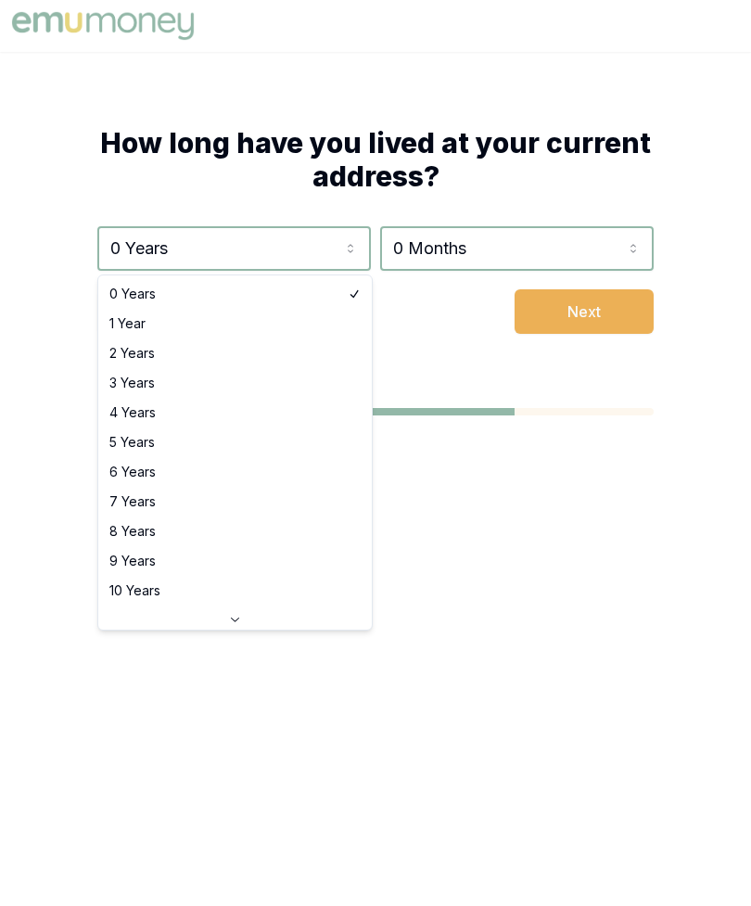
click at [352, 246] on html "How long have you lived at your current address? 0 Years 0 Years 1 Year 2 Years…" at bounding box center [375, 453] width 751 height 906
select select "3"
click at [247, 369] on div "How long have you lived at your current address? 0 Years 0 Years 1 Year 2 Years…" at bounding box center [375, 230] width 704 height 356
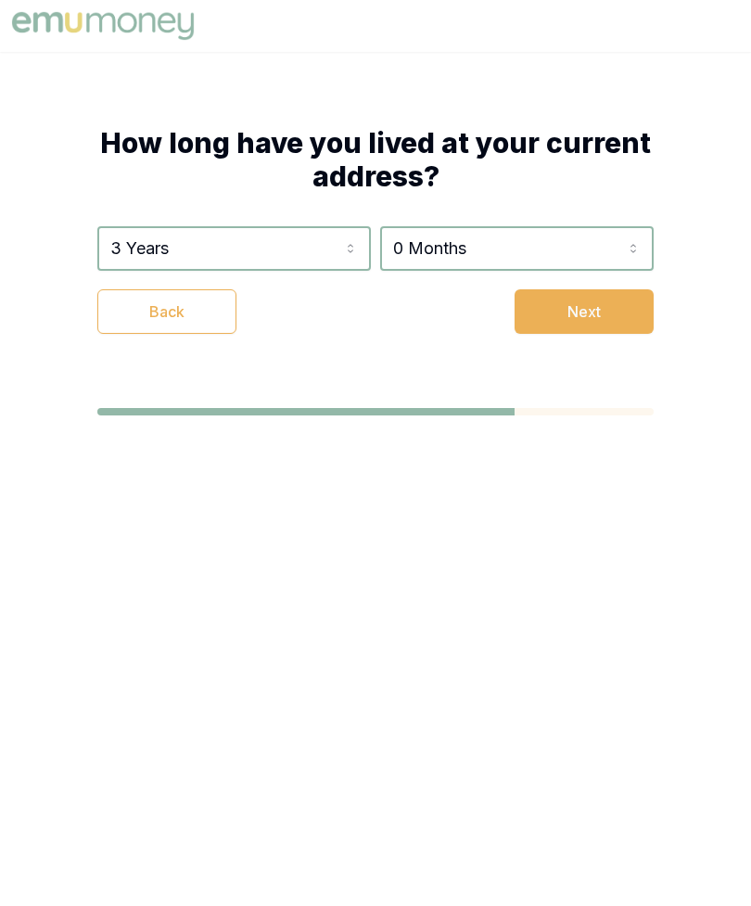
click at [572, 318] on button "Next" at bounding box center [583, 311] width 139 height 44
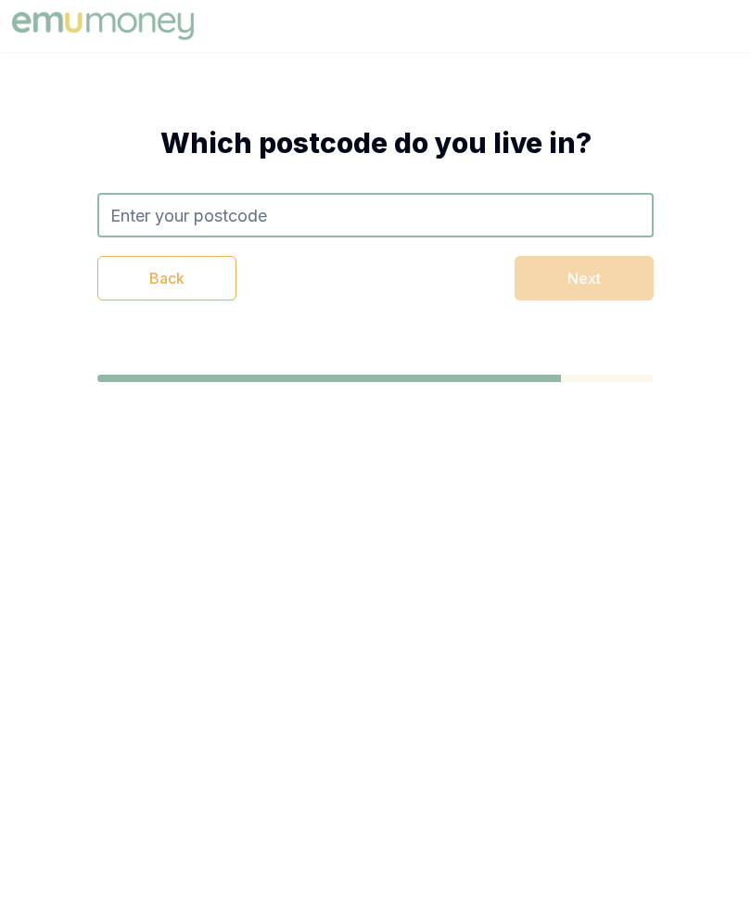
click at [400, 224] on input "text" at bounding box center [375, 215] width 556 height 44
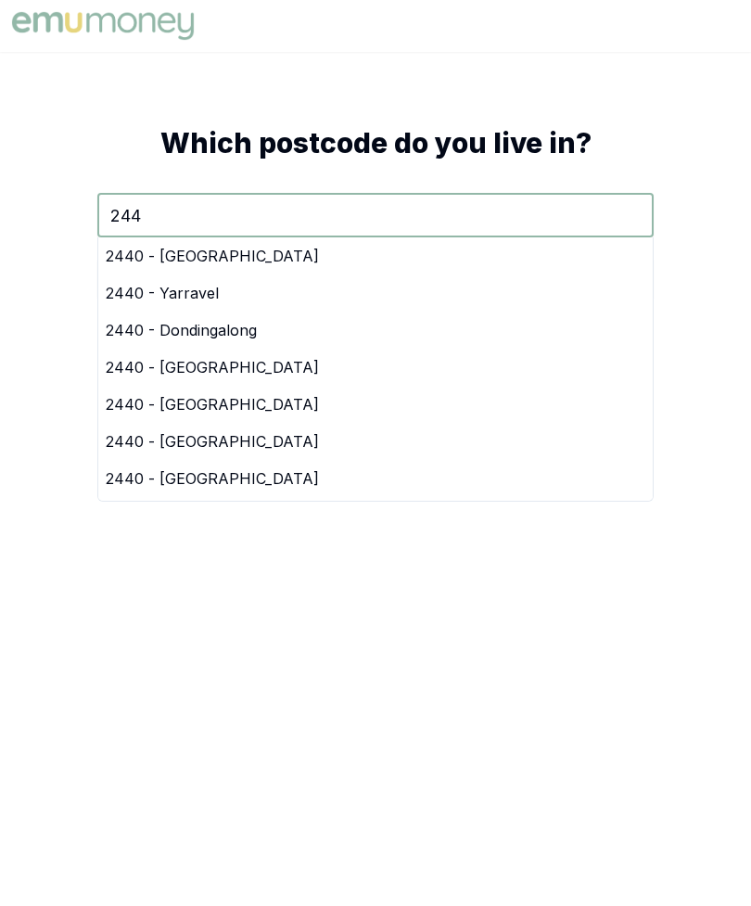
type input "2440"
click at [322, 264] on div "2440 - [GEOGRAPHIC_DATA]" at bounding box center [375, 255] width 554 height 37
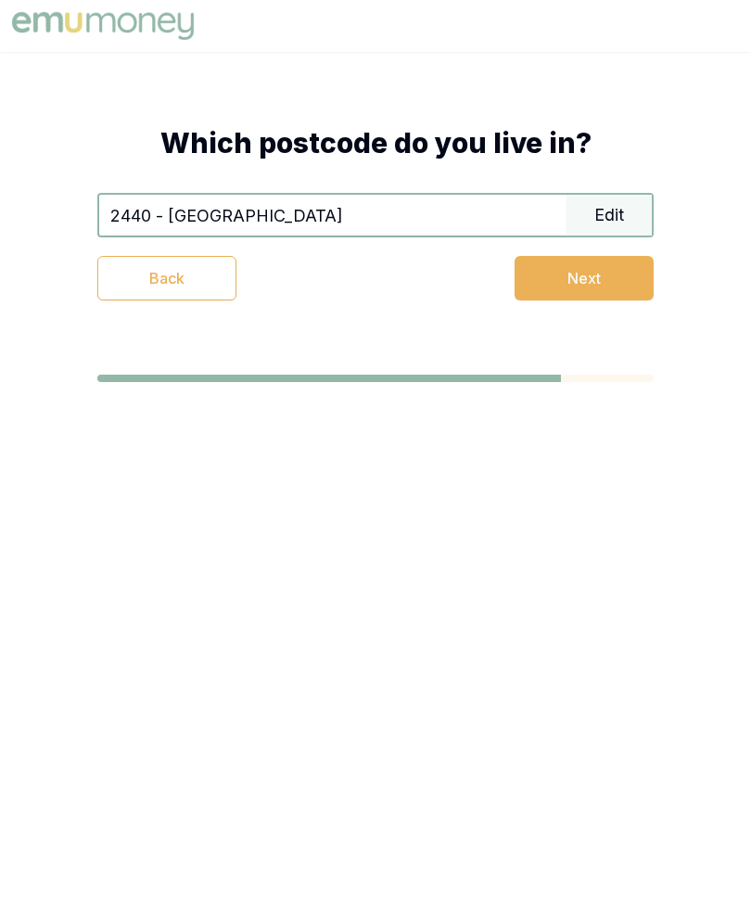
click at [565, 272] on button "Next" at bounding box center [583, 278] width 139 height 44
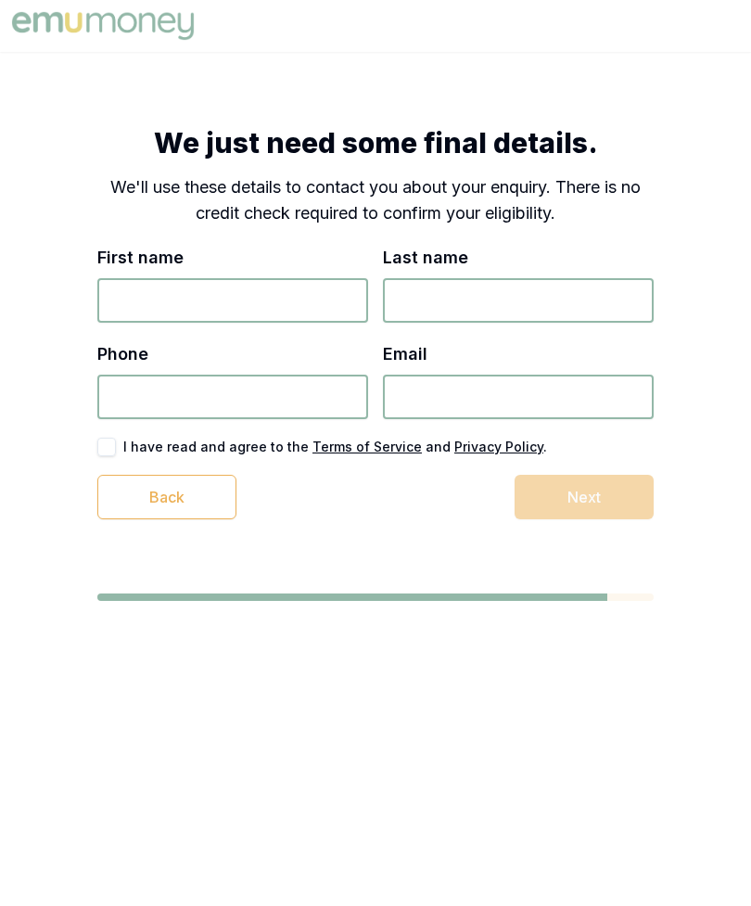
click at [224, 309] on input "First name" at bounding box center [232, 300] width 271 height 44
type input "[PERSON_NAME]"
click at [513, 297] on input "Last name" at bounding box center [518, 300] width 271 height 44
type input "[PERSON_NAME]"
click at [279, 387] on input "Phone" at bounding box center [232, 396] width 271 height 44
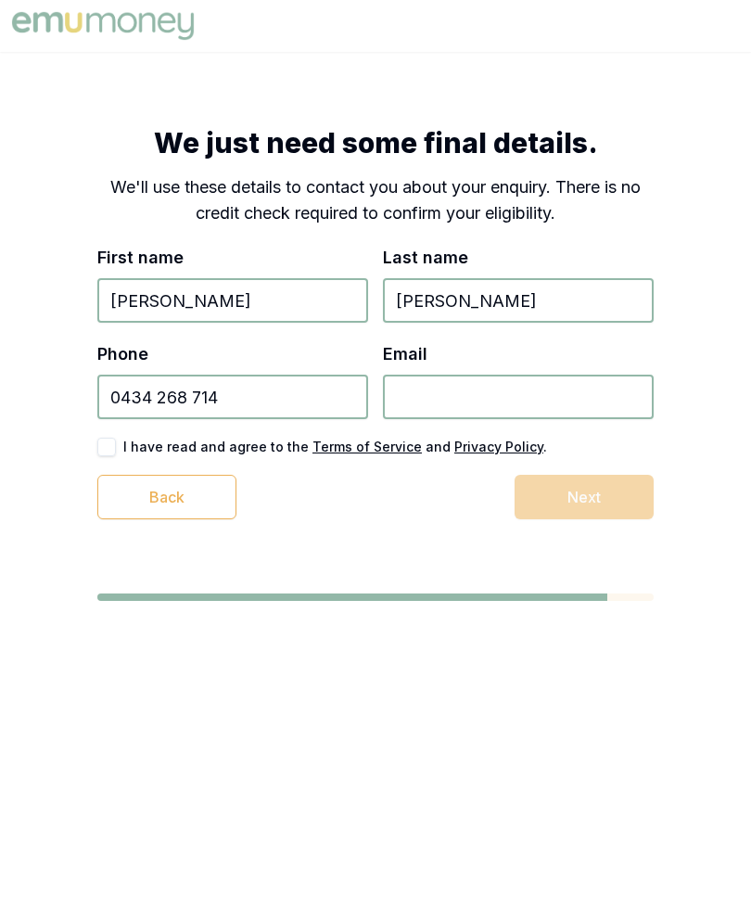
type input "0434 268 714"
click at [536, 377] on input "Email" at bounding box center [518, 396] width 271 height 44
type input "[EMAIL_ADDRESS][DOMAIN_NAME]"
click at [111, 440] on button "button" at bounding box center [106, 446] width 19 height 19
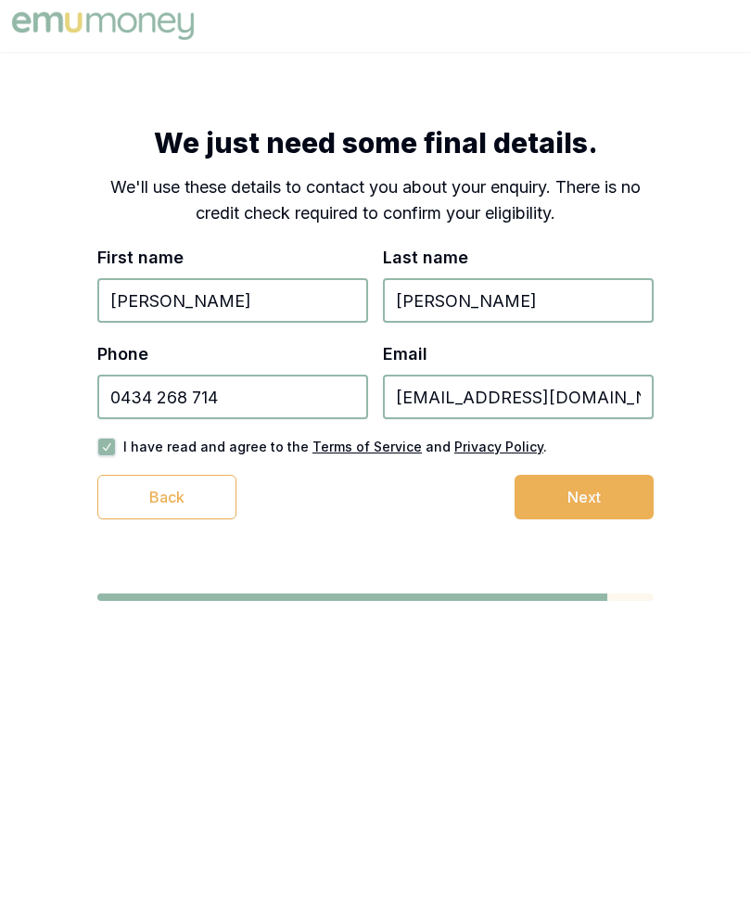
click at [611, 501] on button "Next" at bounding box center [583, 497] width 139 height 44
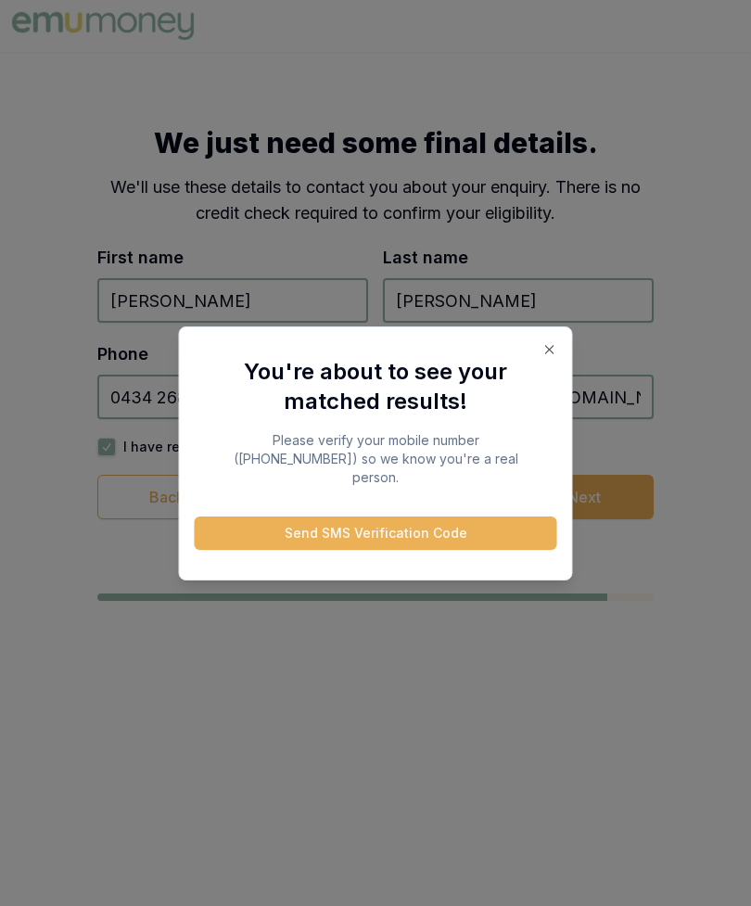
click at [507, 516] on button "Send SMS Verification Code" at bounding box center [376, 532] width 362 height 33
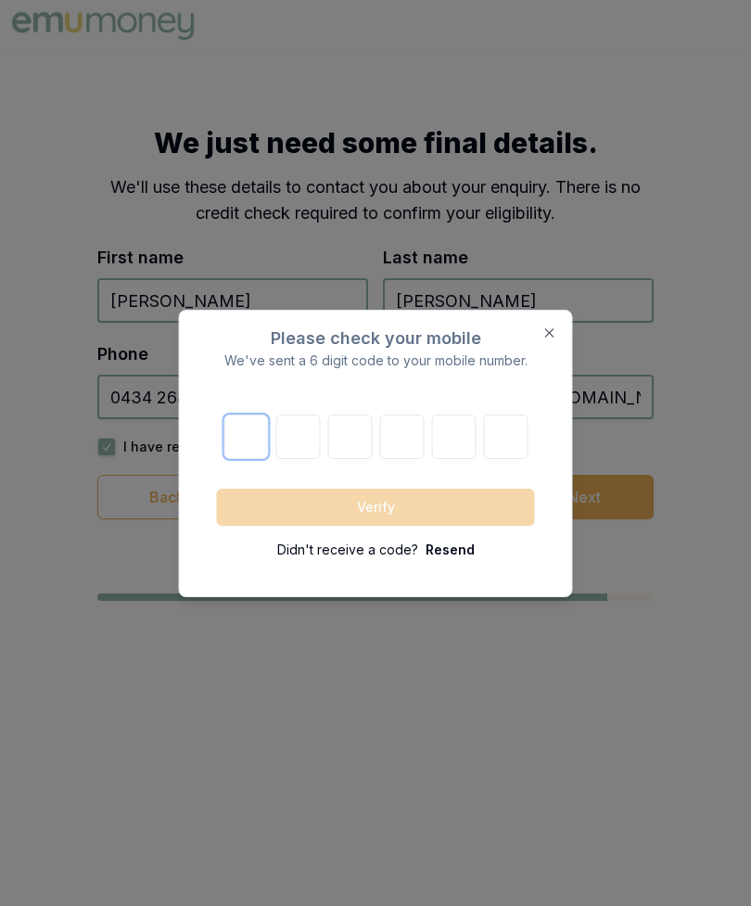
click at [235, 450] on input "number" at bounding box center [245, 436] width 44 height 44
type input "3"
type input "4"
type input "3"
type input "4"
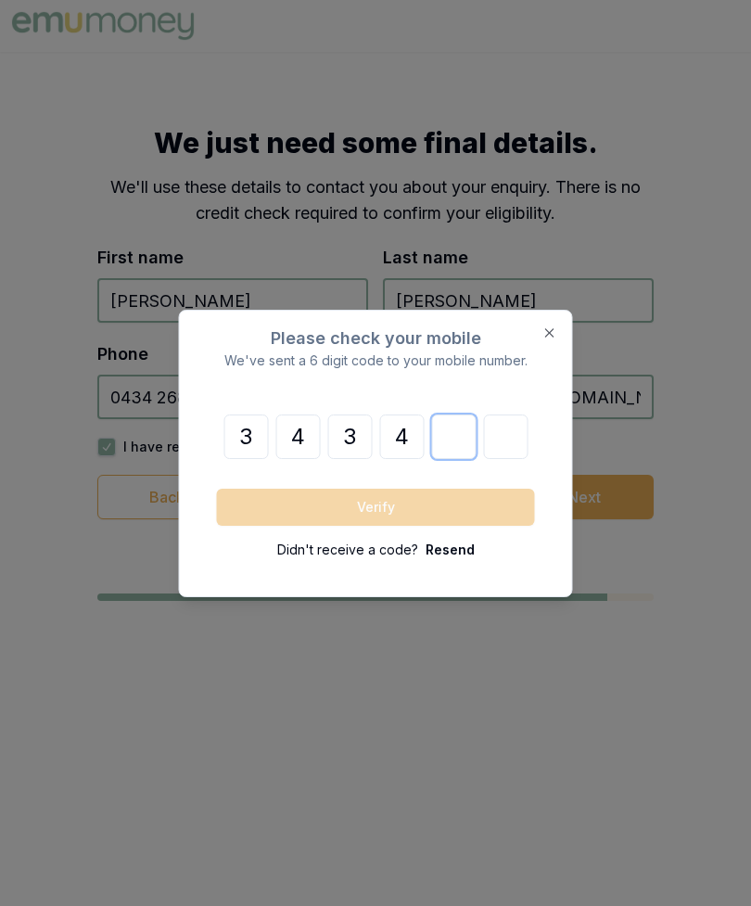
type input "3"
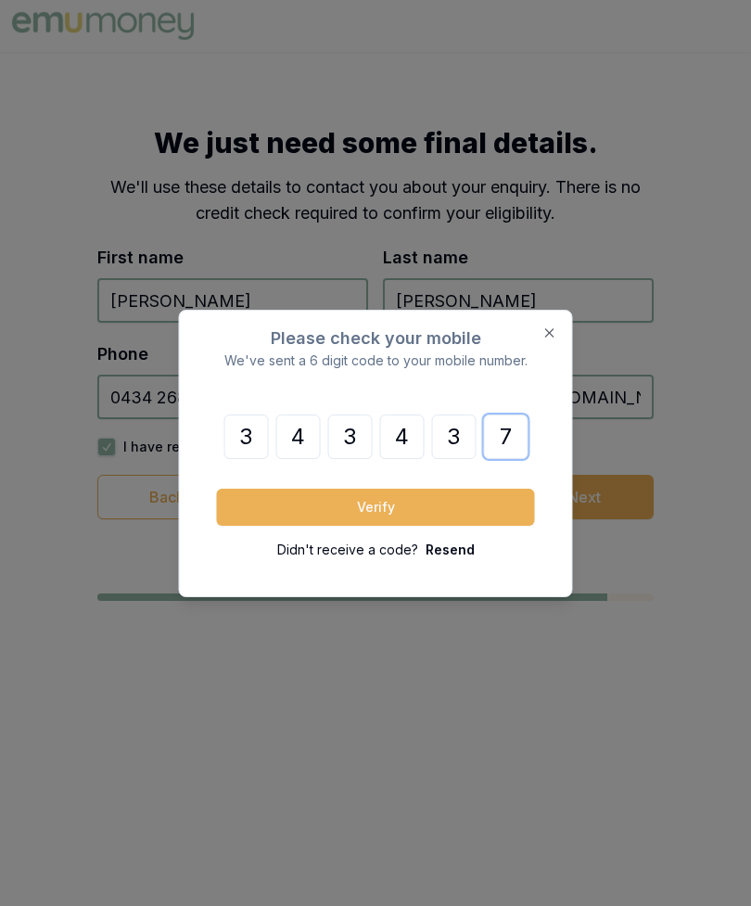
type input "7"
click at [478, 488] on button "Verify" at bounding box center [376, 506] width 318 height 37
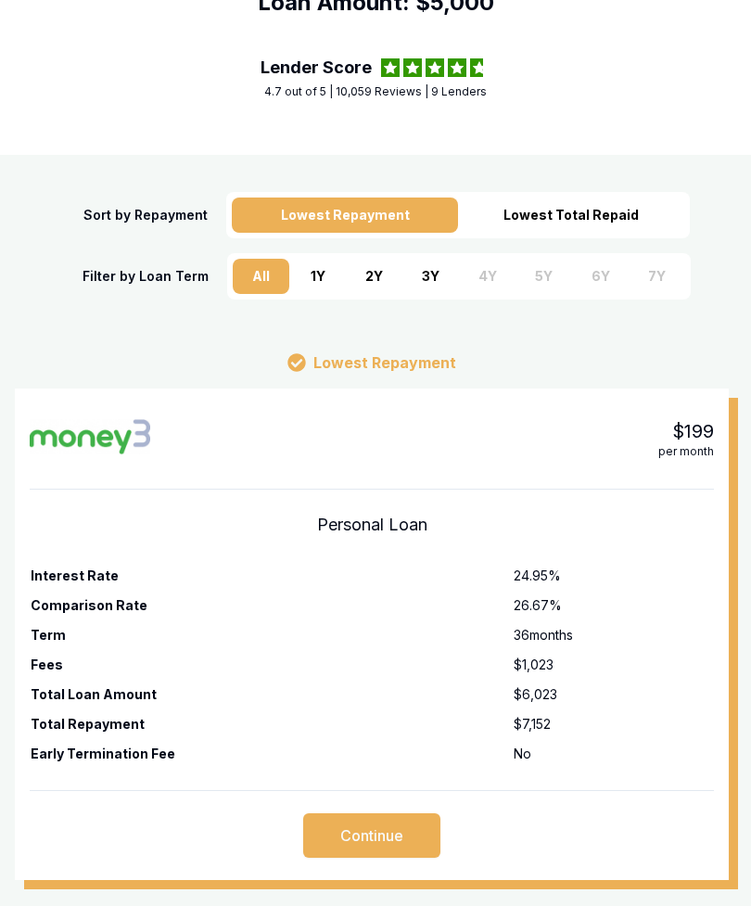
scroll to position [300, 0]
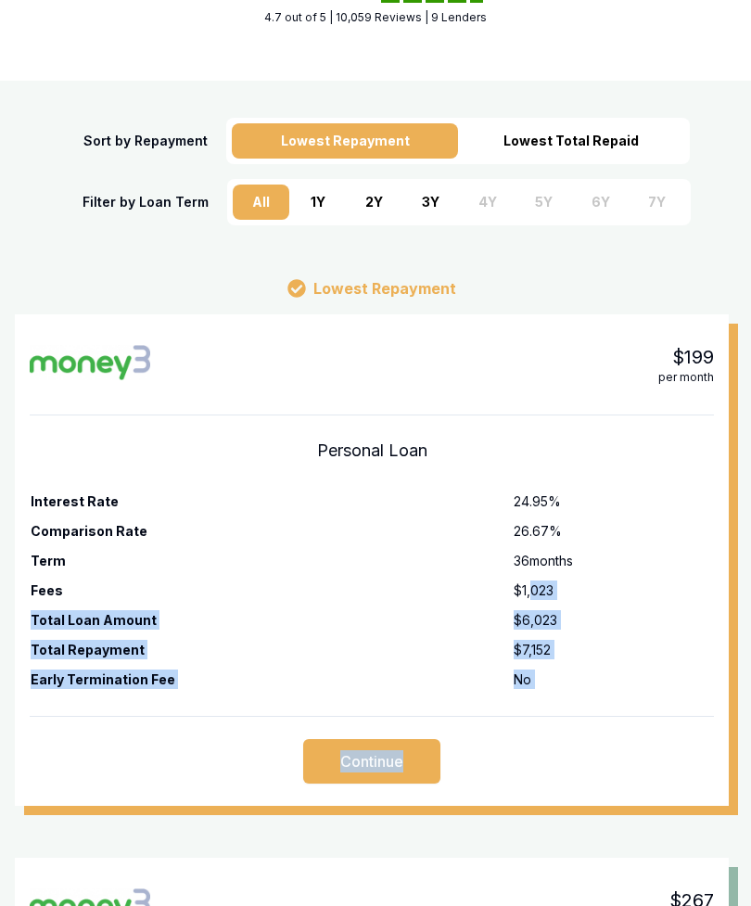
click at [666, 438] on h1 "Personal Loan" at bounding box center [372, 462] width 684 height 48
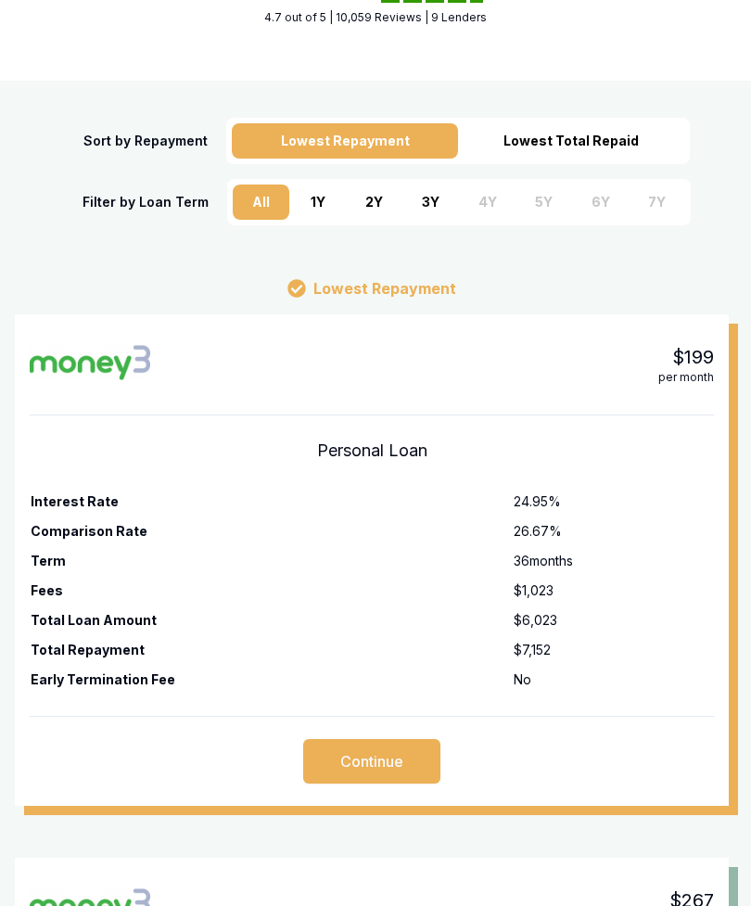
click at [404, 740] on button "Continue" at bounding box center [371, 762] width 137 height 44
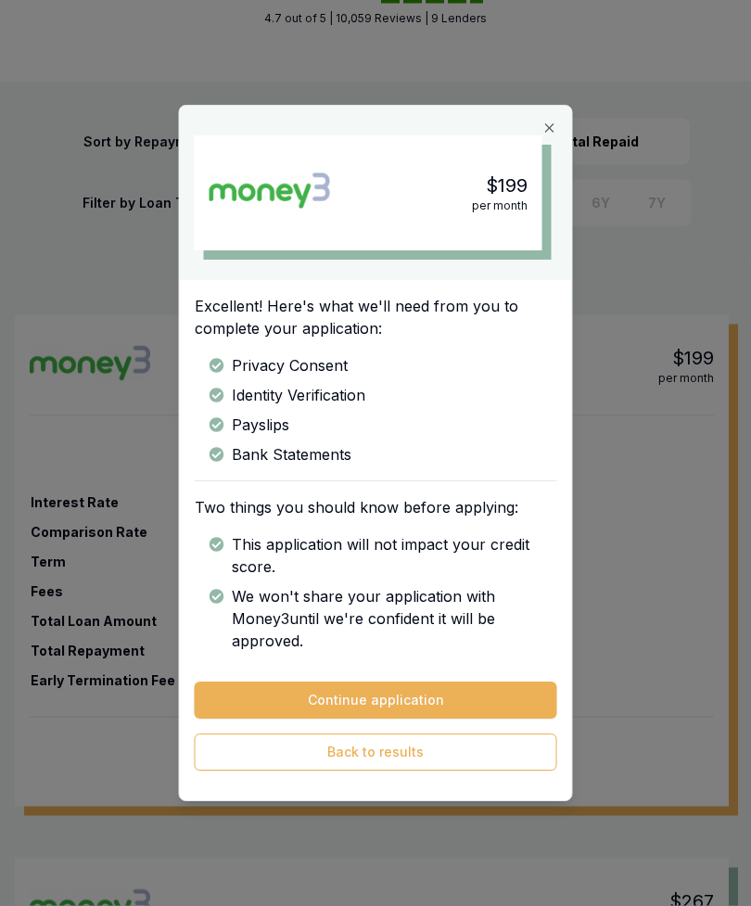
scroll to position [301, 0]
click at [491, 718] on button "Continue application" at bounding box center [376, 699] width 362 height 37
